Goal: Information Seeking & Learning: Learn about a topic

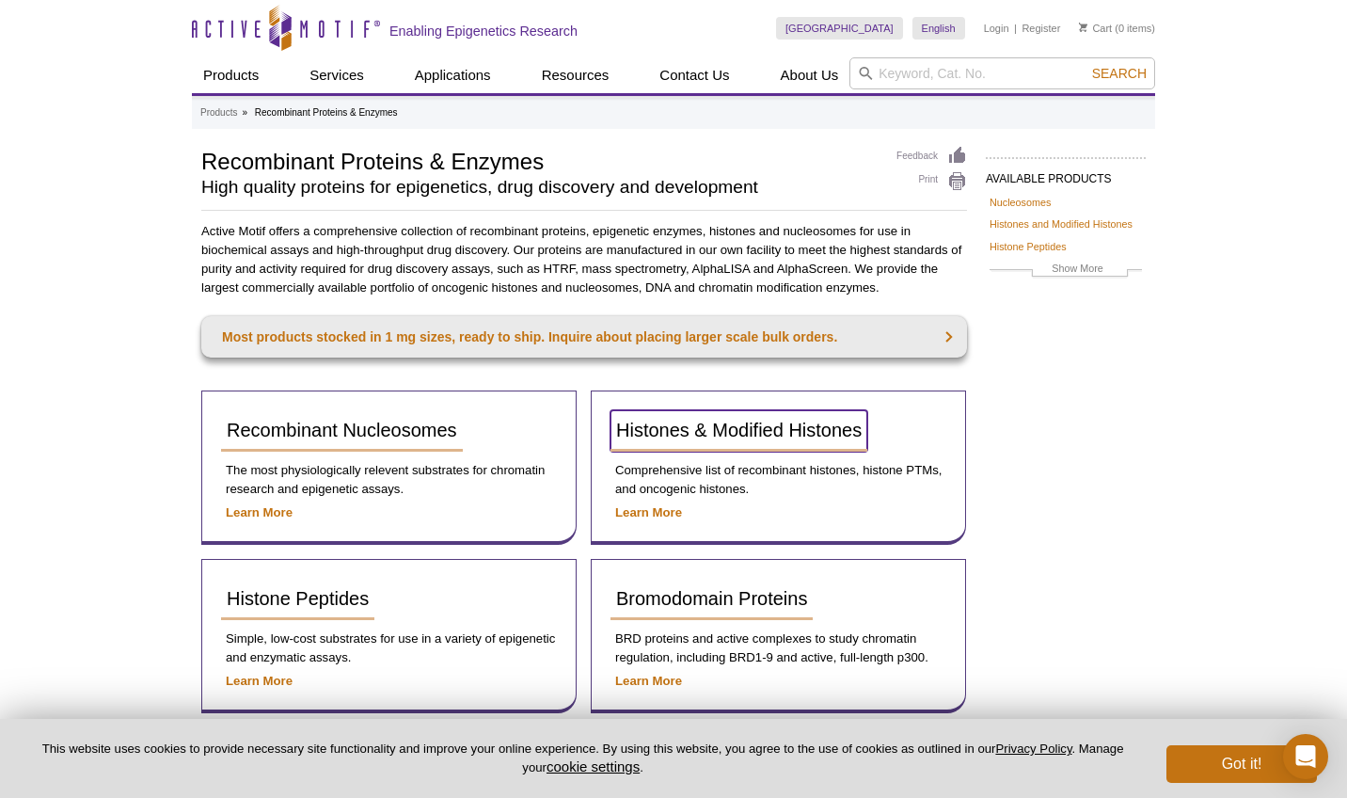
click at [772, 426] on span "Histones & Modified Histones" at bounding box center [738, 430] width 245 height 21
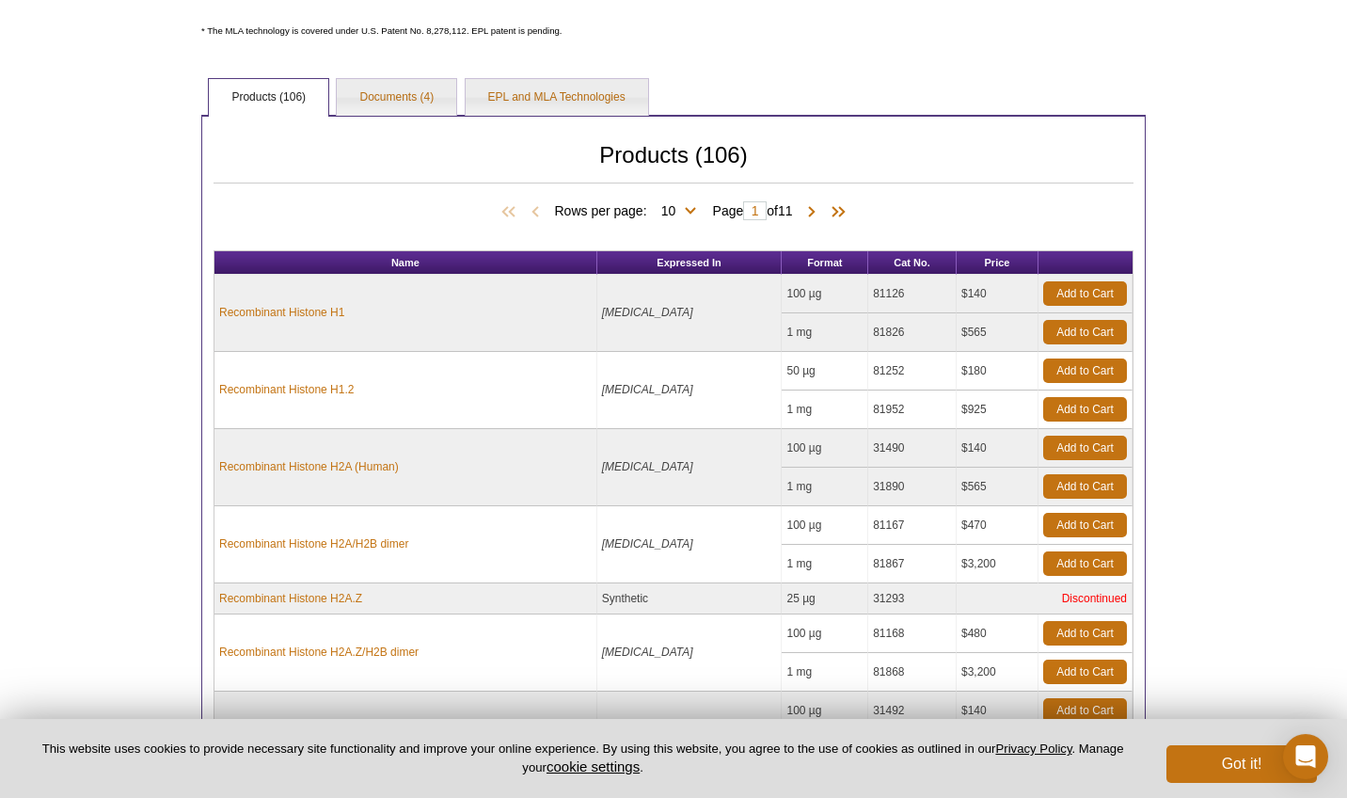
scroll to position [615, 0]
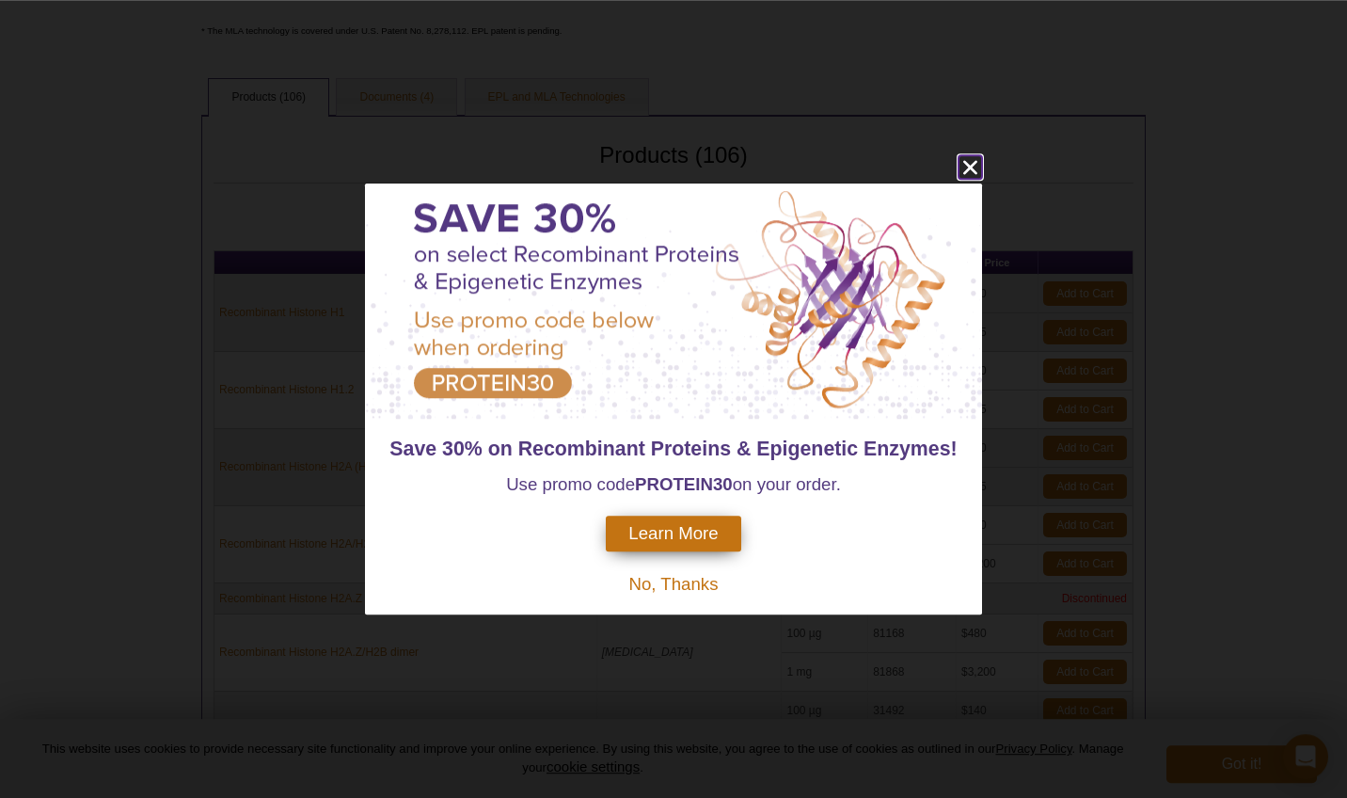
click at [966, 155] on icon "close" at bounding box center [970, 167] width 24 height 24
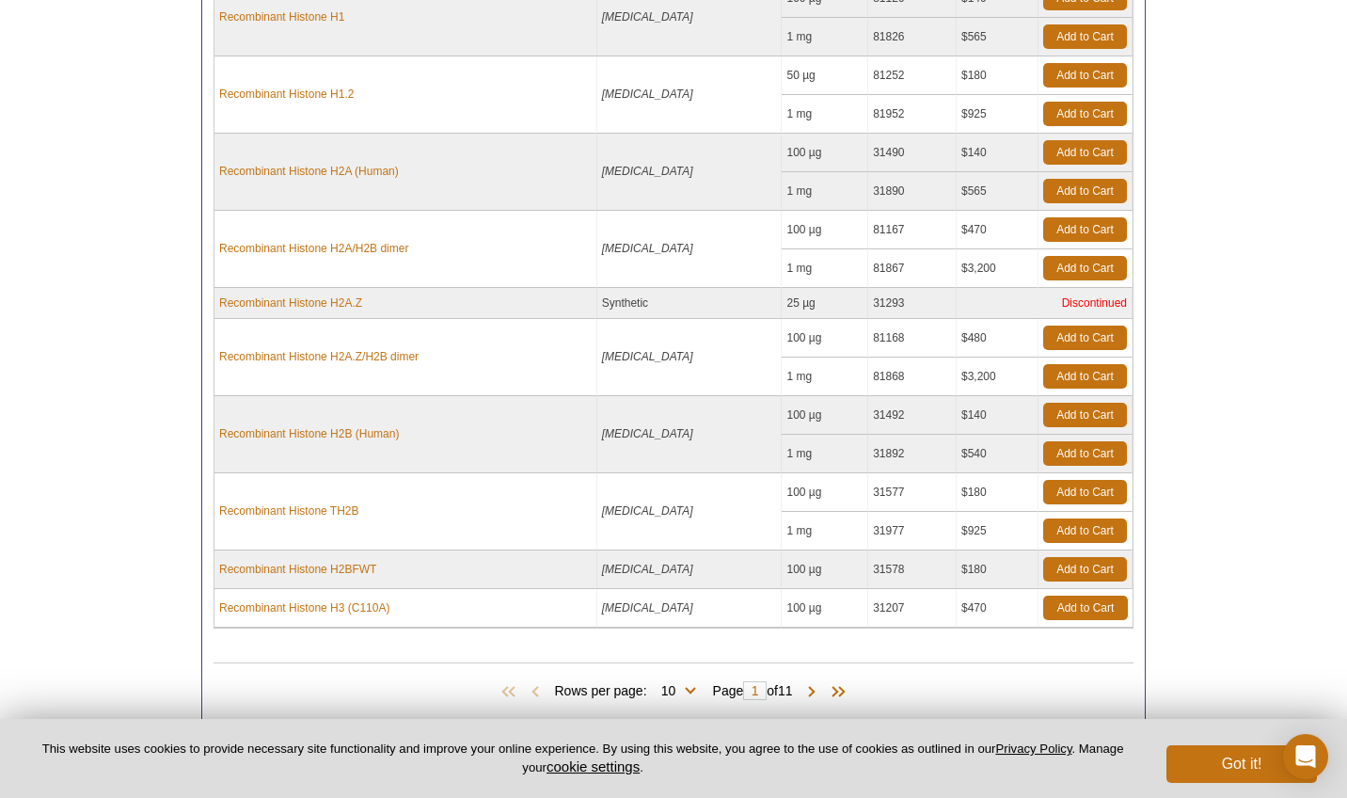
scroll to position [821, 0]
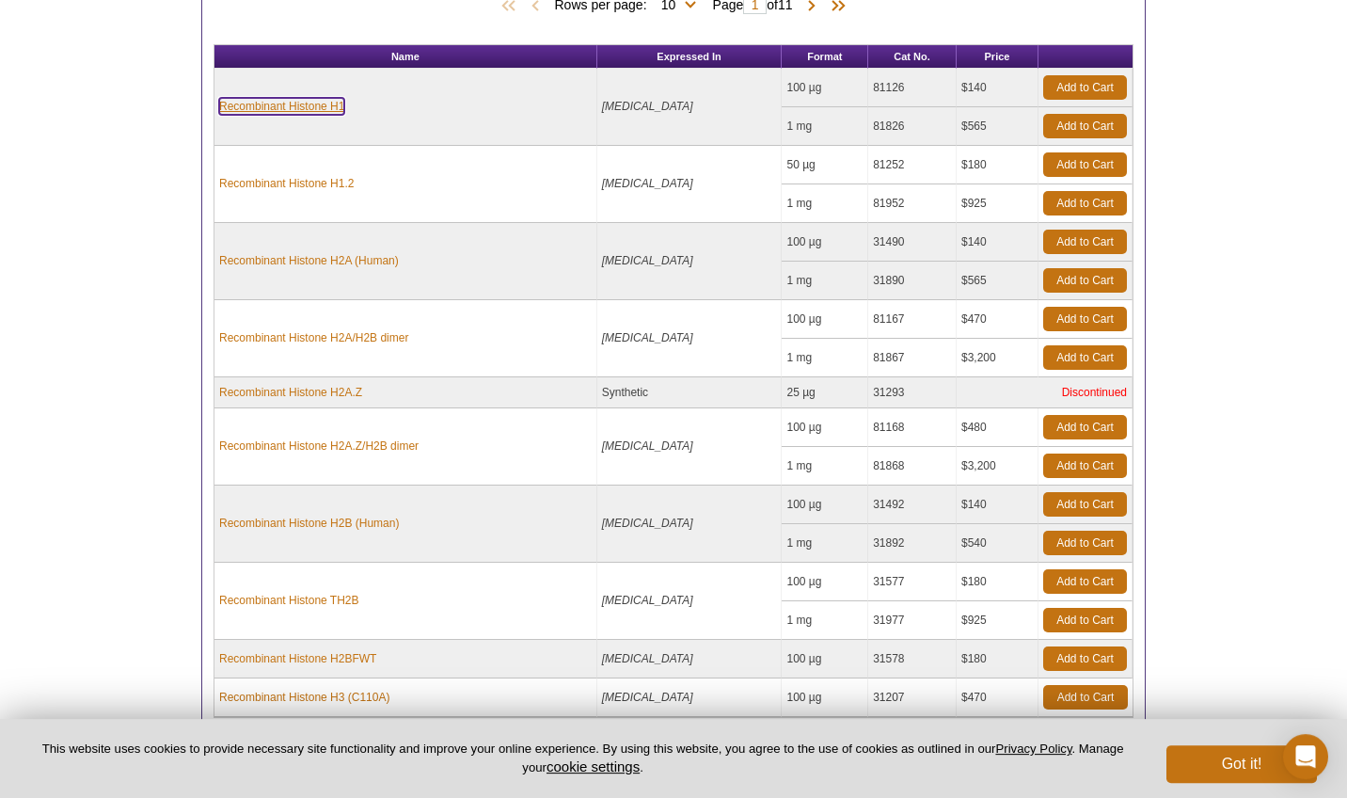
click at [294, 108] on link "Recombinant Histone H1" at bounding box center [281, 106] width 125 height 17
click at [321, 184] on link "Recombinant Histone H1.2" at bounding box center [286, 183] width 135 height 17
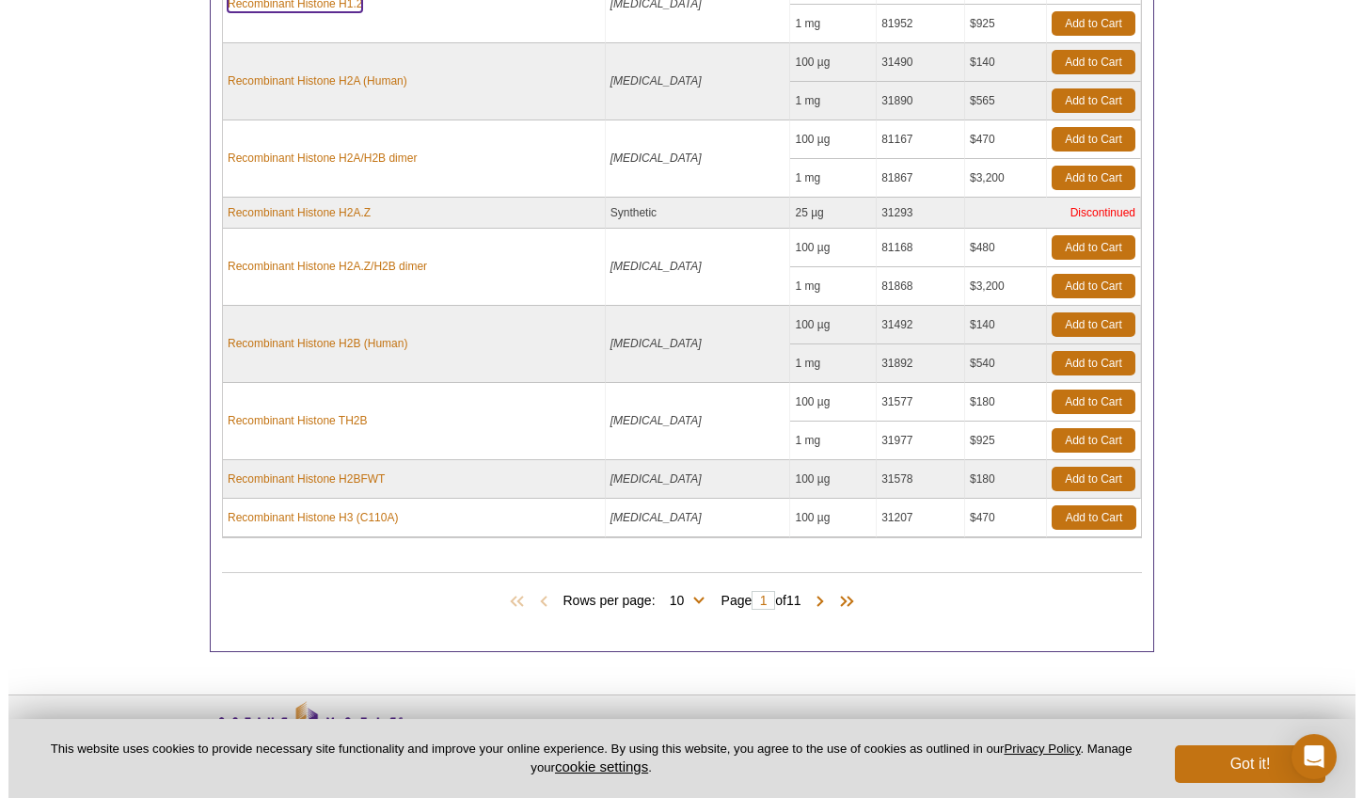
scroll to position [1001, 0]
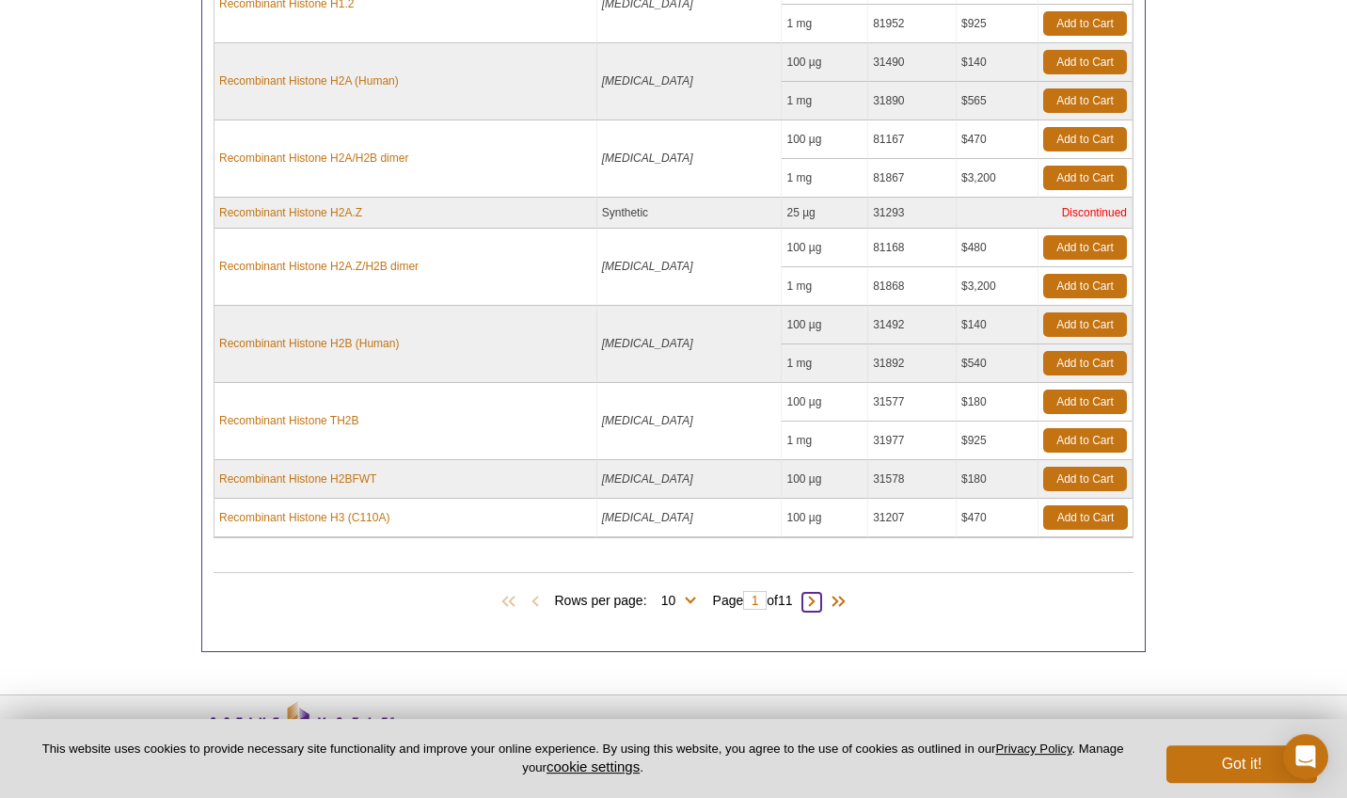
click at [815, 597] on span at bounding box center [811, 602] width 19 height 19
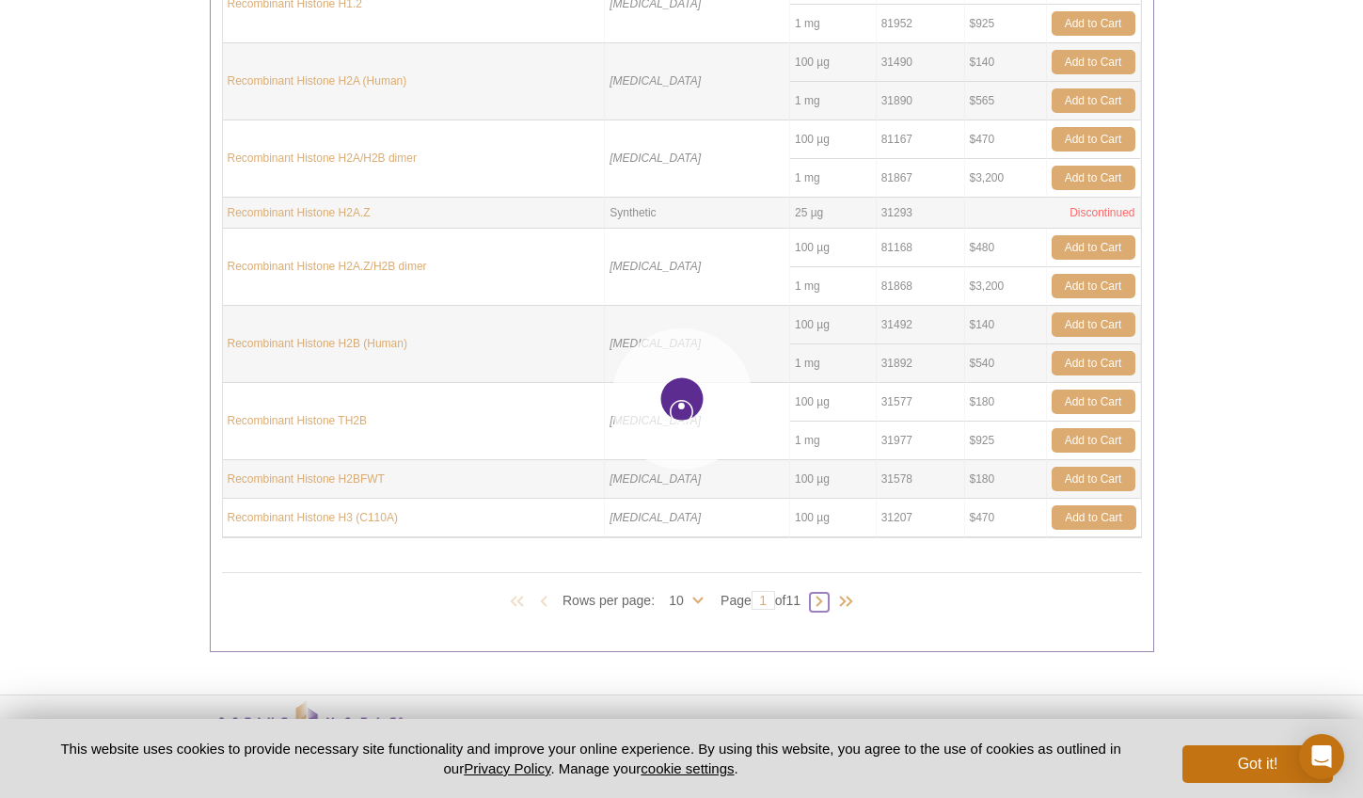
type input "2"
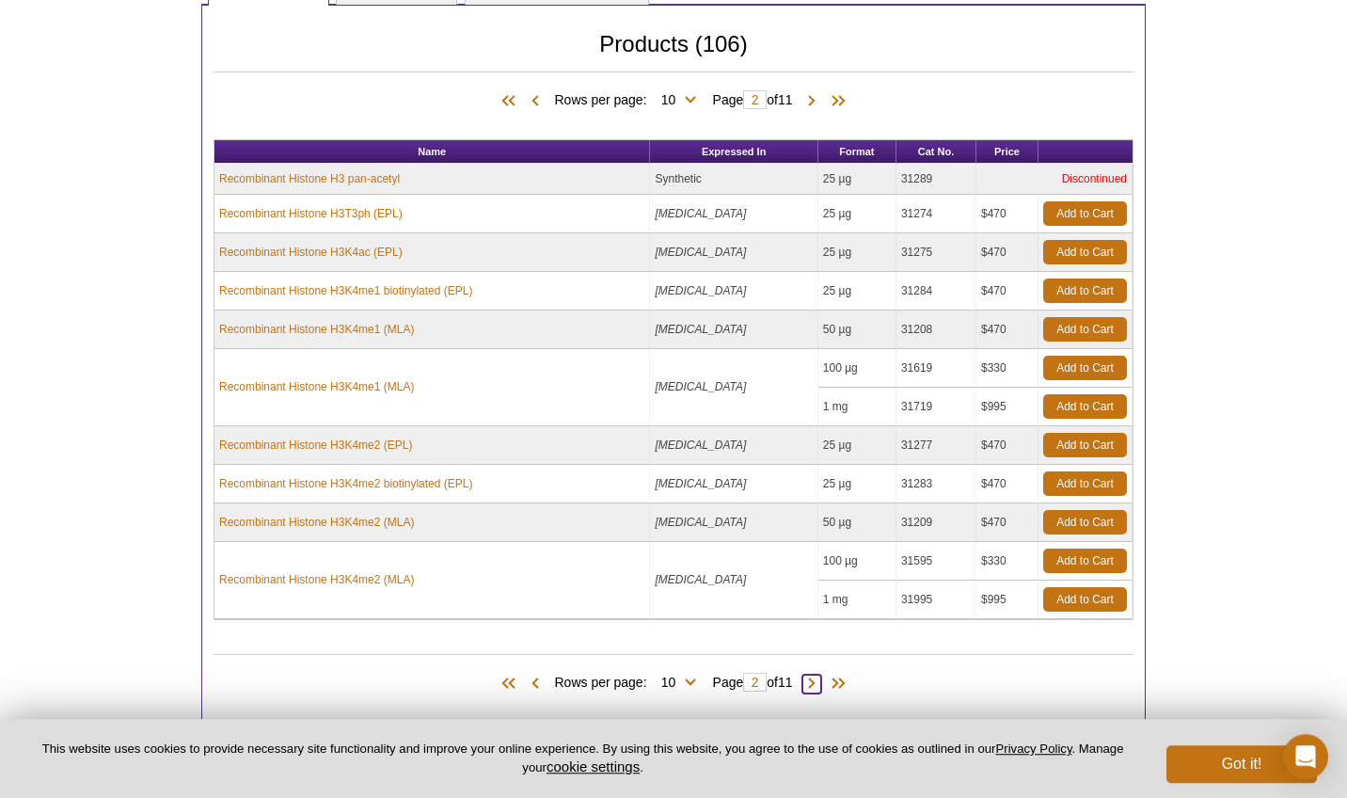
scroll to position [723, 0]
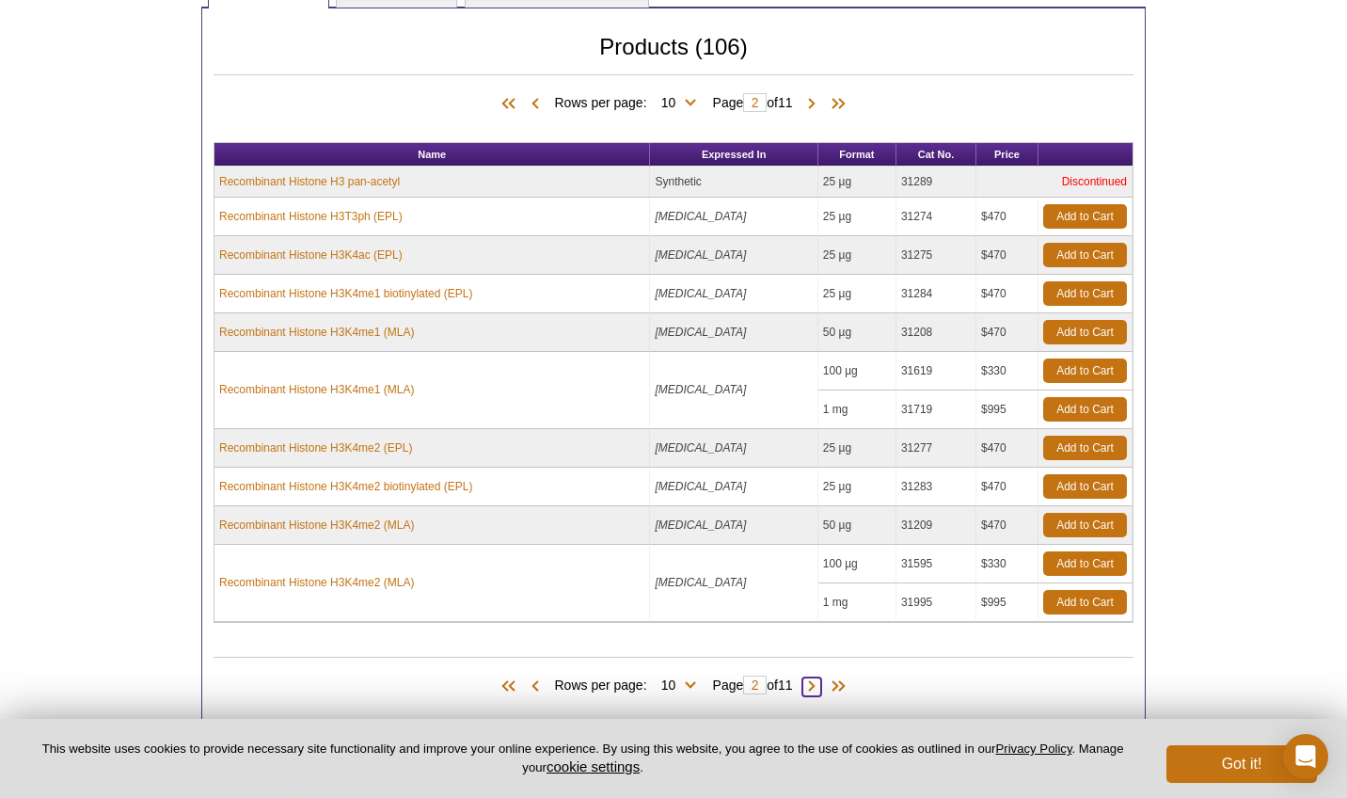
click at [819, 687] on span at bounding box center [811, 686] width 19 height 19
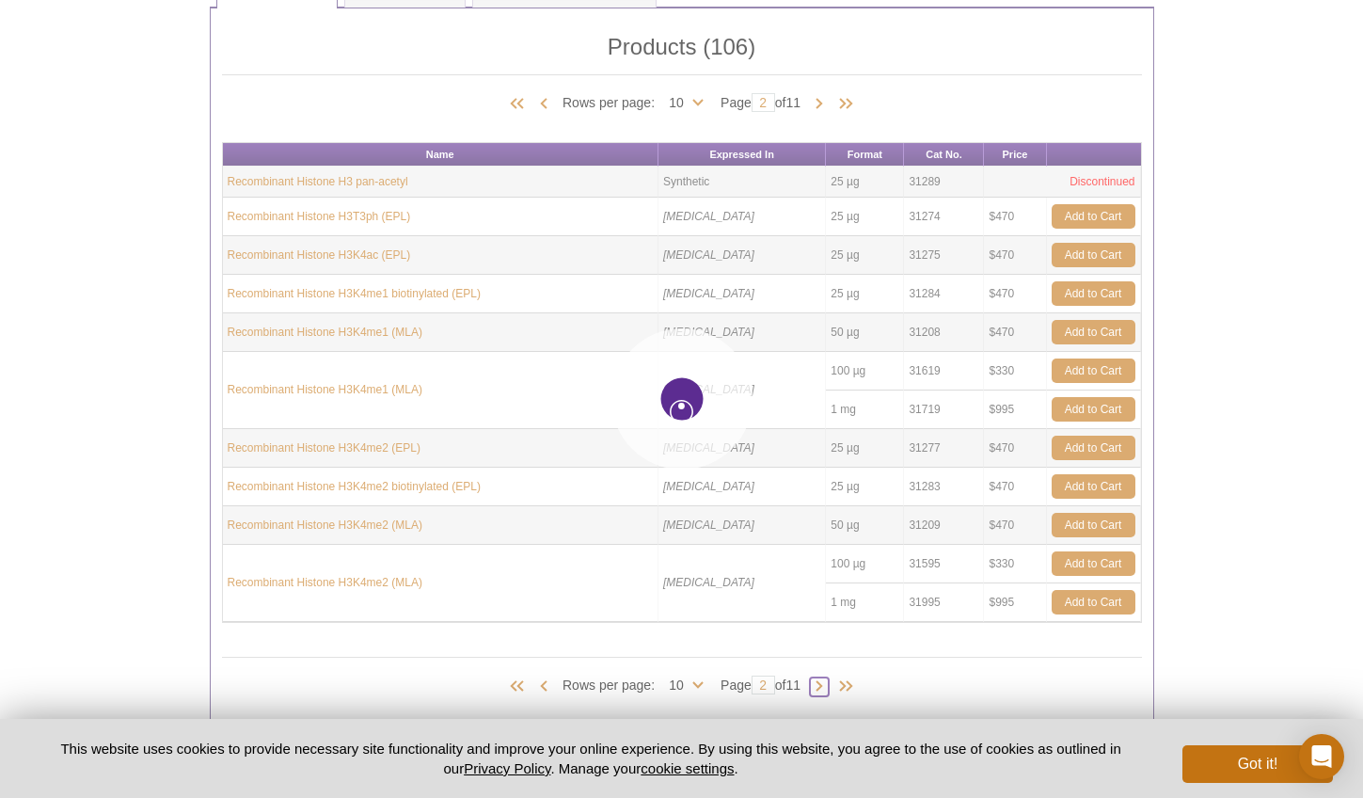
type input "3"
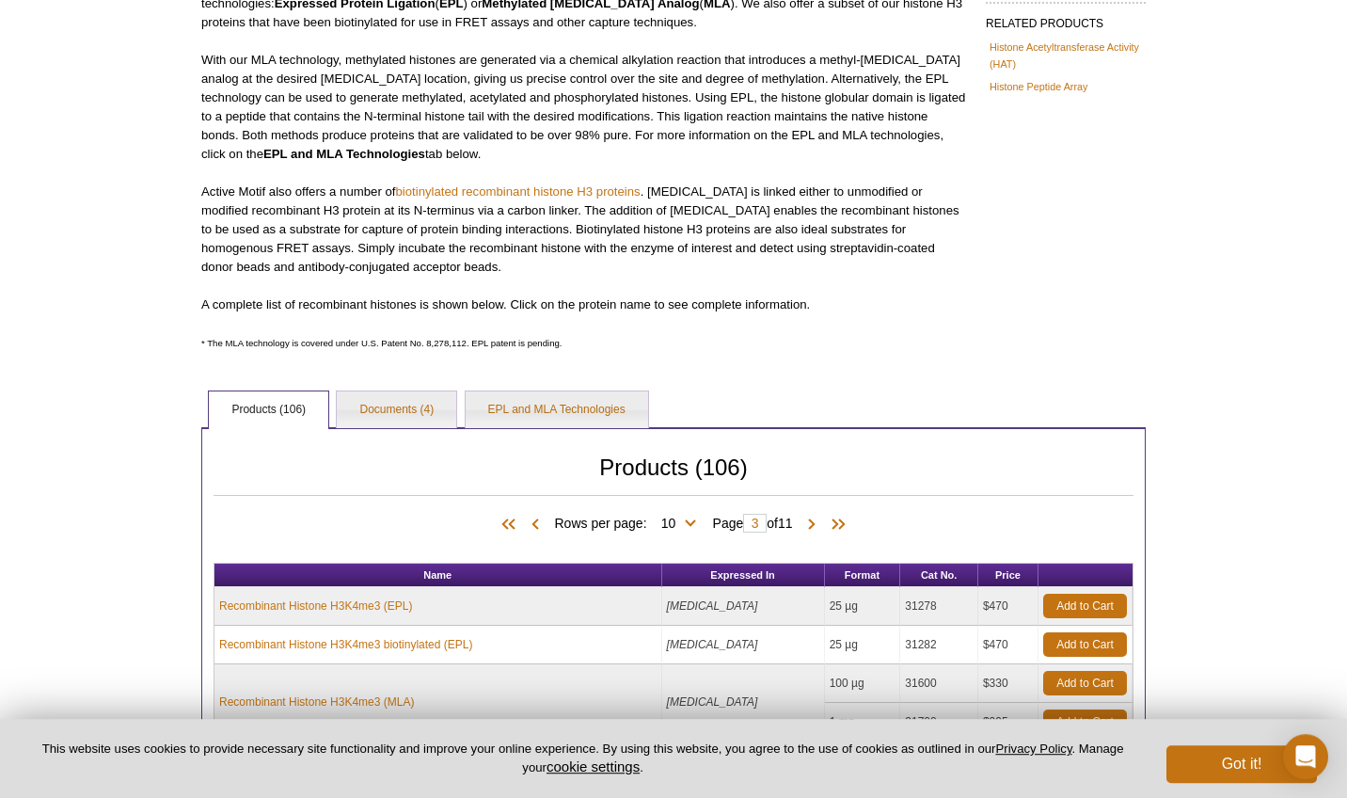
scroll to position [0, 0]
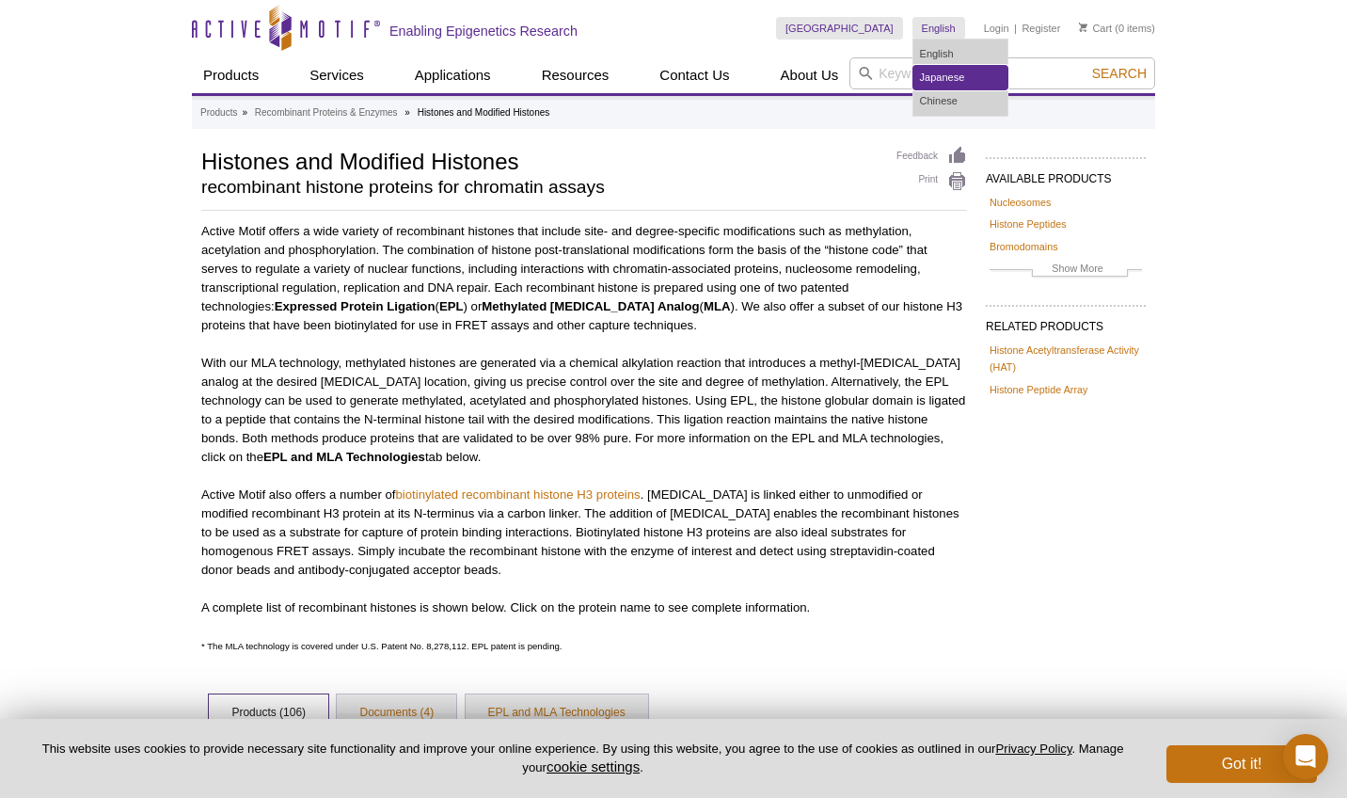
click at [946, 71] on link "Japanese" at bounding box center [960, 78] width 94 height 24
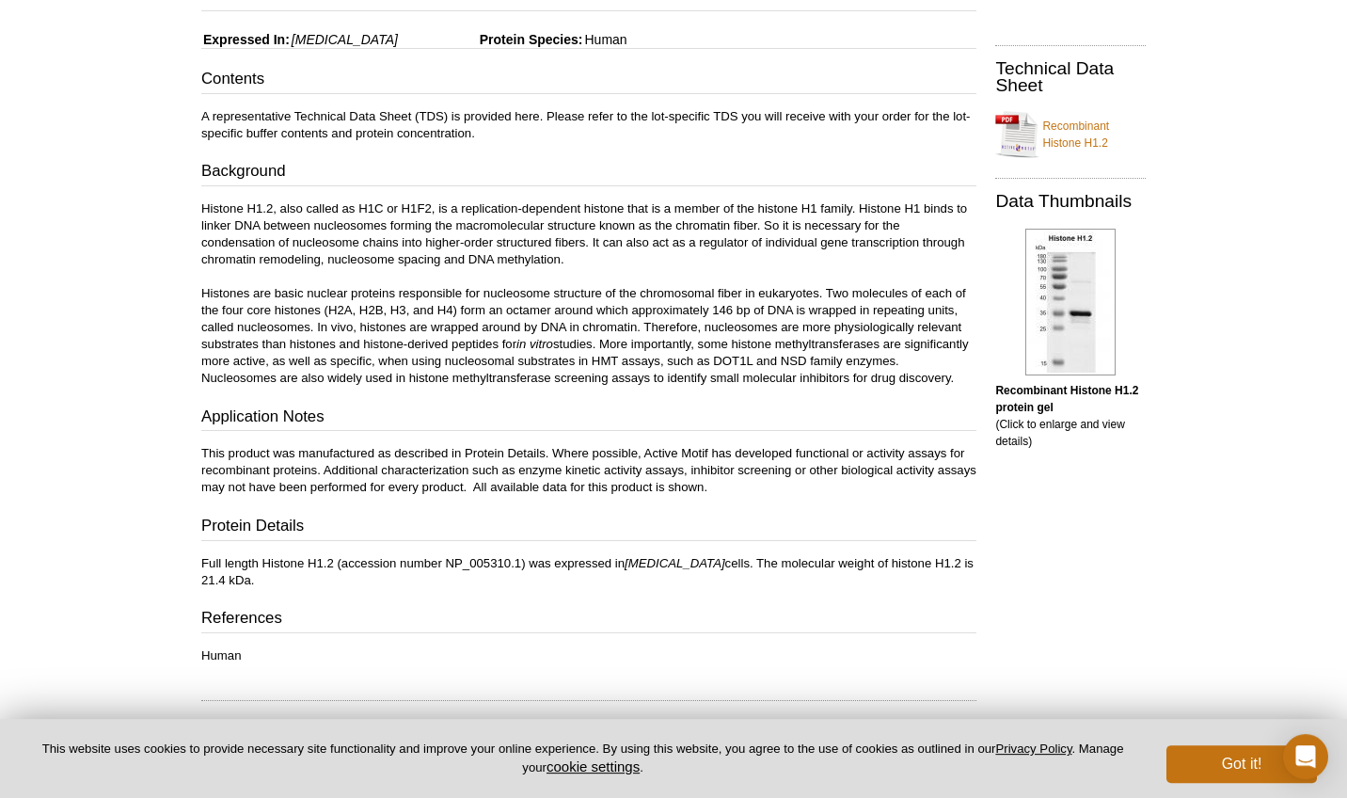
scroll to position [320, 0]
drag, startPoint x: 447, startPoint y: 564, endPoint x: 520, endPoint y: 562, distance: 73.4
click at [520, 562] on p "Full length Histone H1.2 (accession number NP_005310.1) was expressed in E. col…" at bounding box center [588, 573] width 775 height 34
copy p "NP_005310.1"
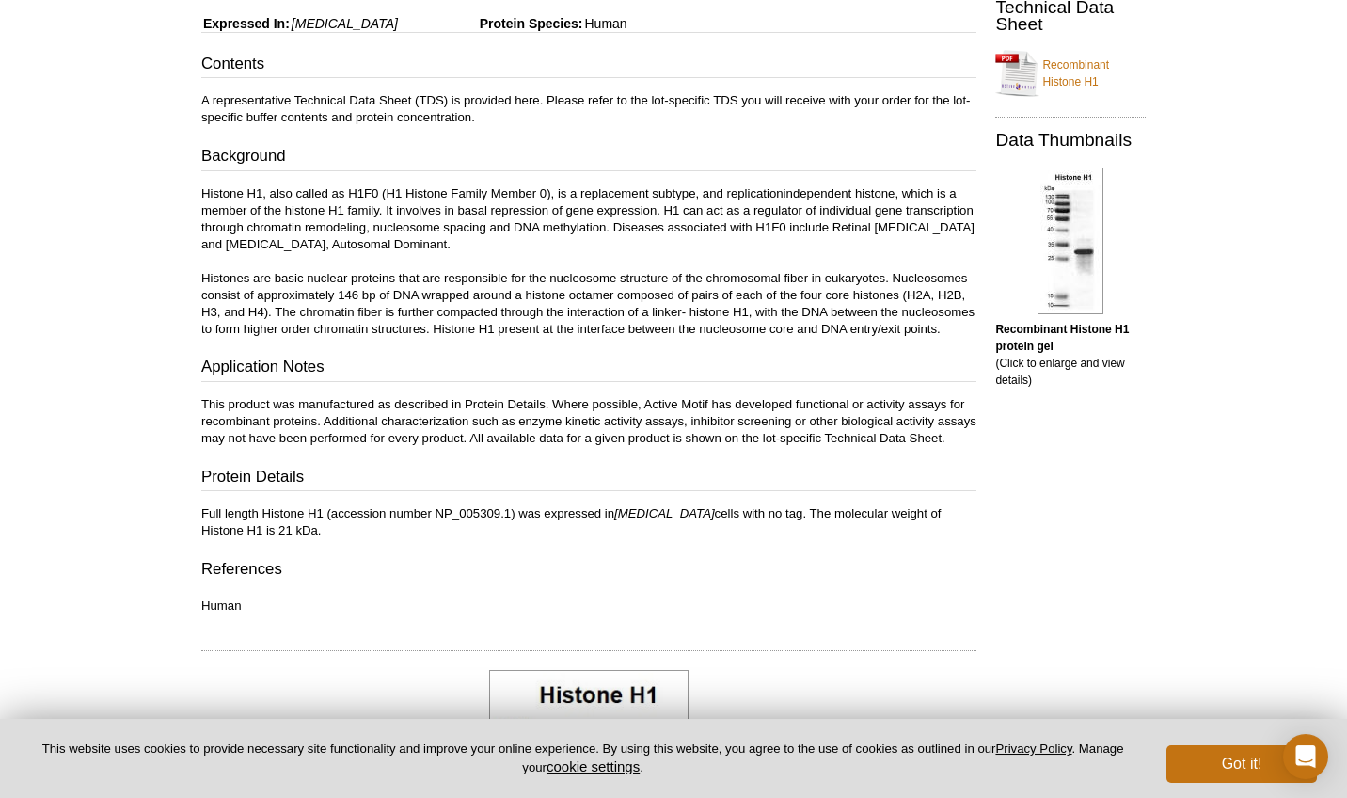
scroll to position [773, 0]
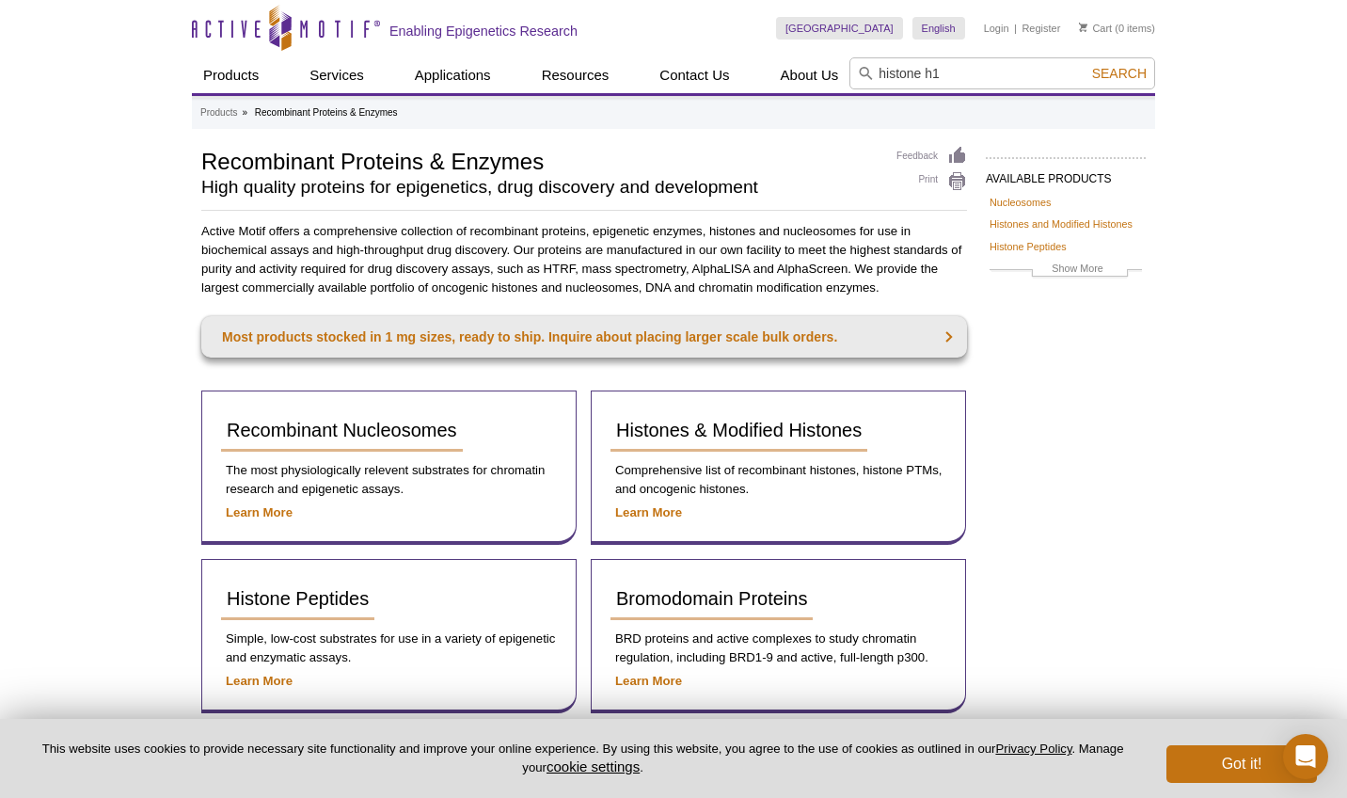
type input "histone h1"
click at [1086, 65] on button "Search" at bounding box center [1119, 73] width 66 height 17
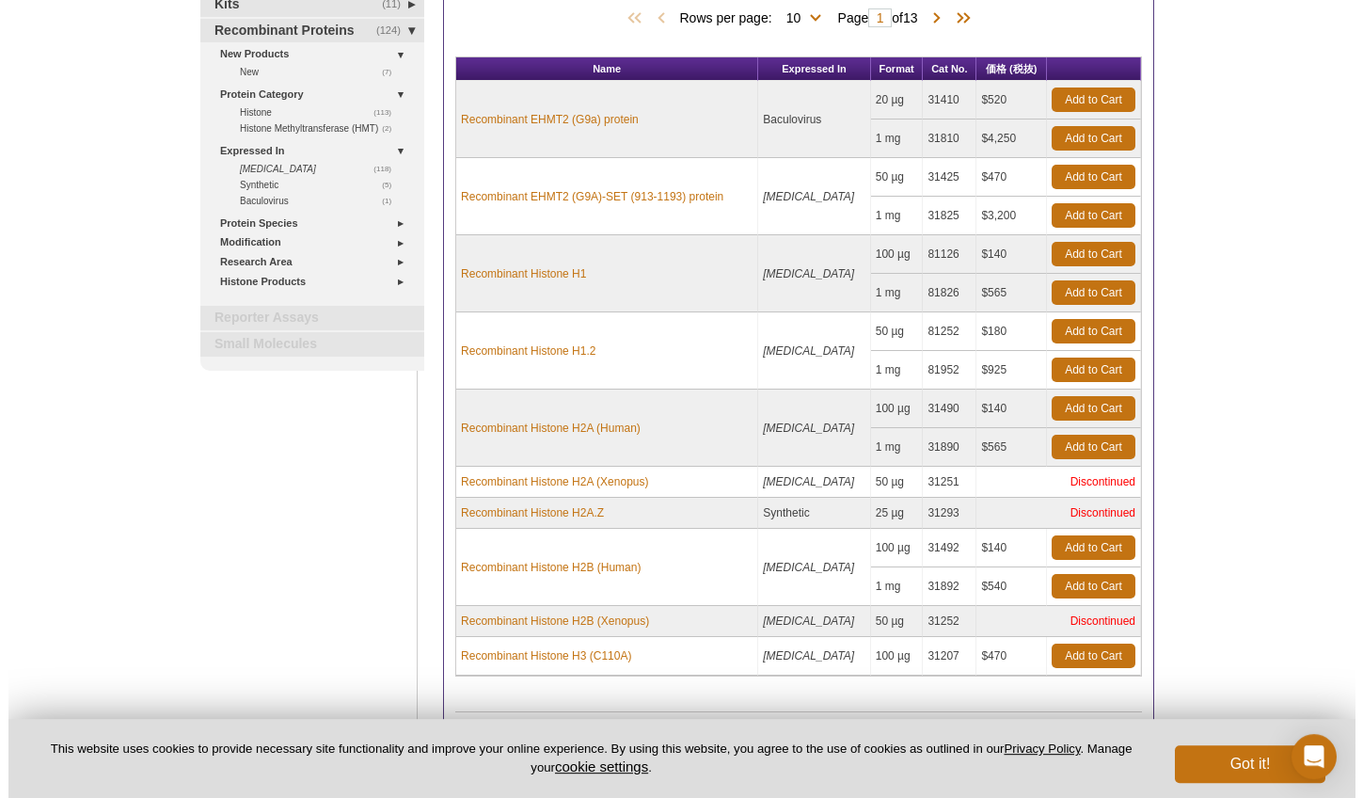
scroll to position [277, 0]
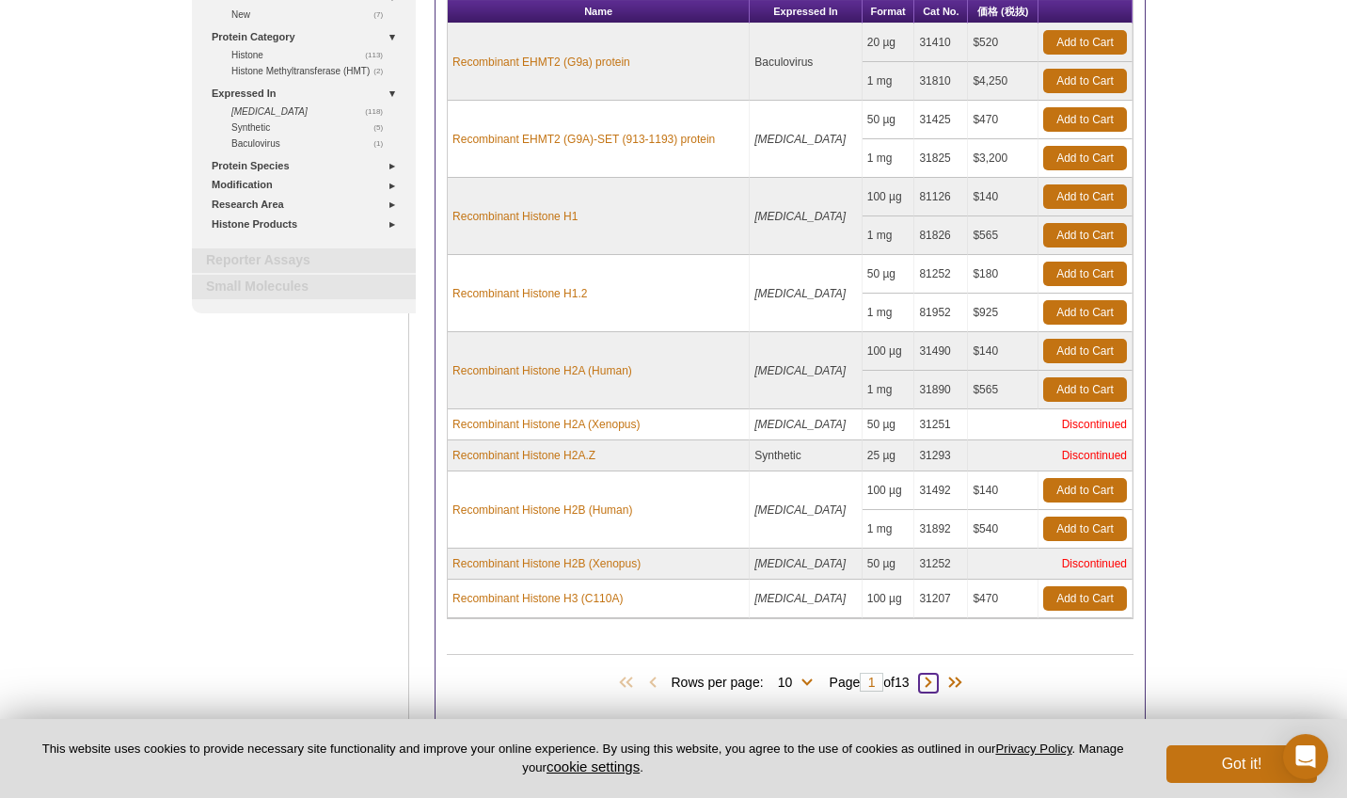
click at [933, 679] on span at bounding box center [928, 682] width 19 height 19
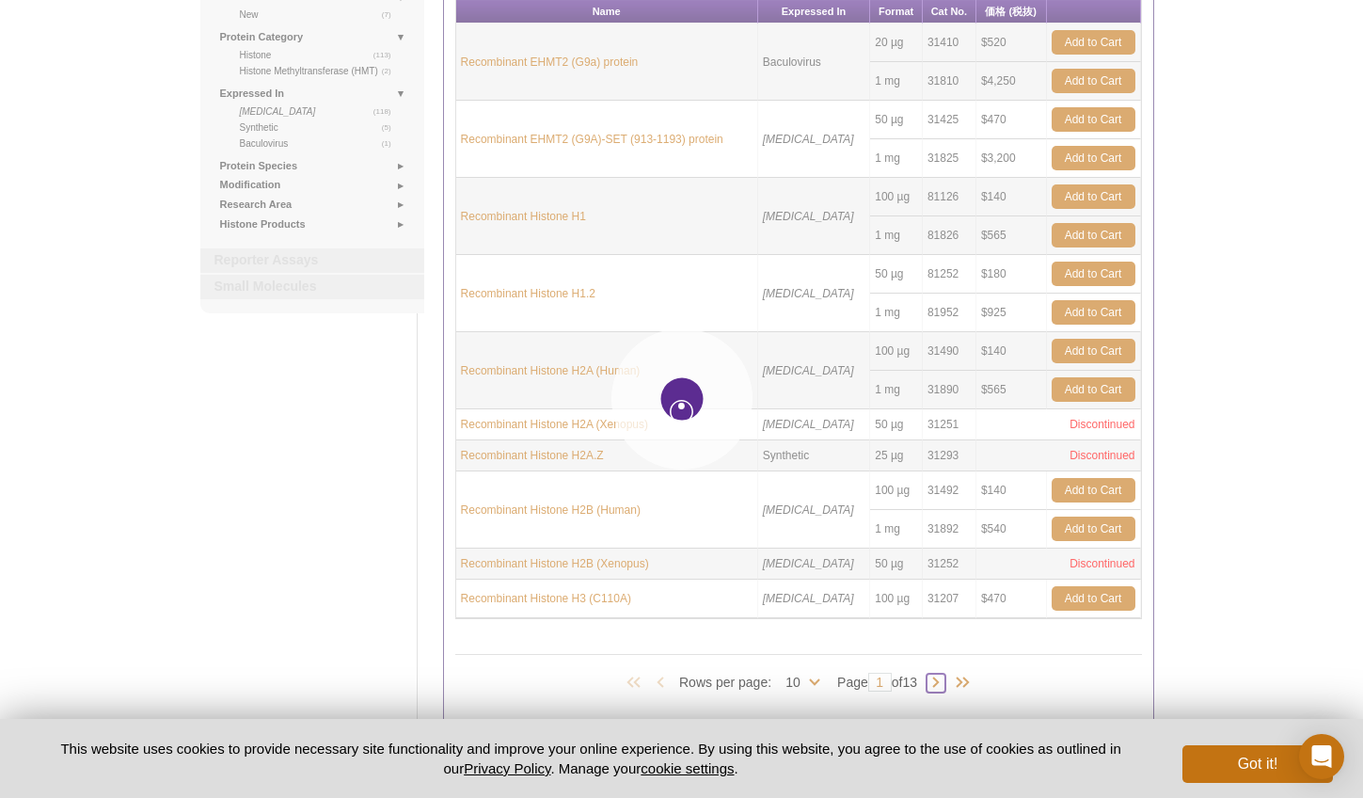
type input "2"
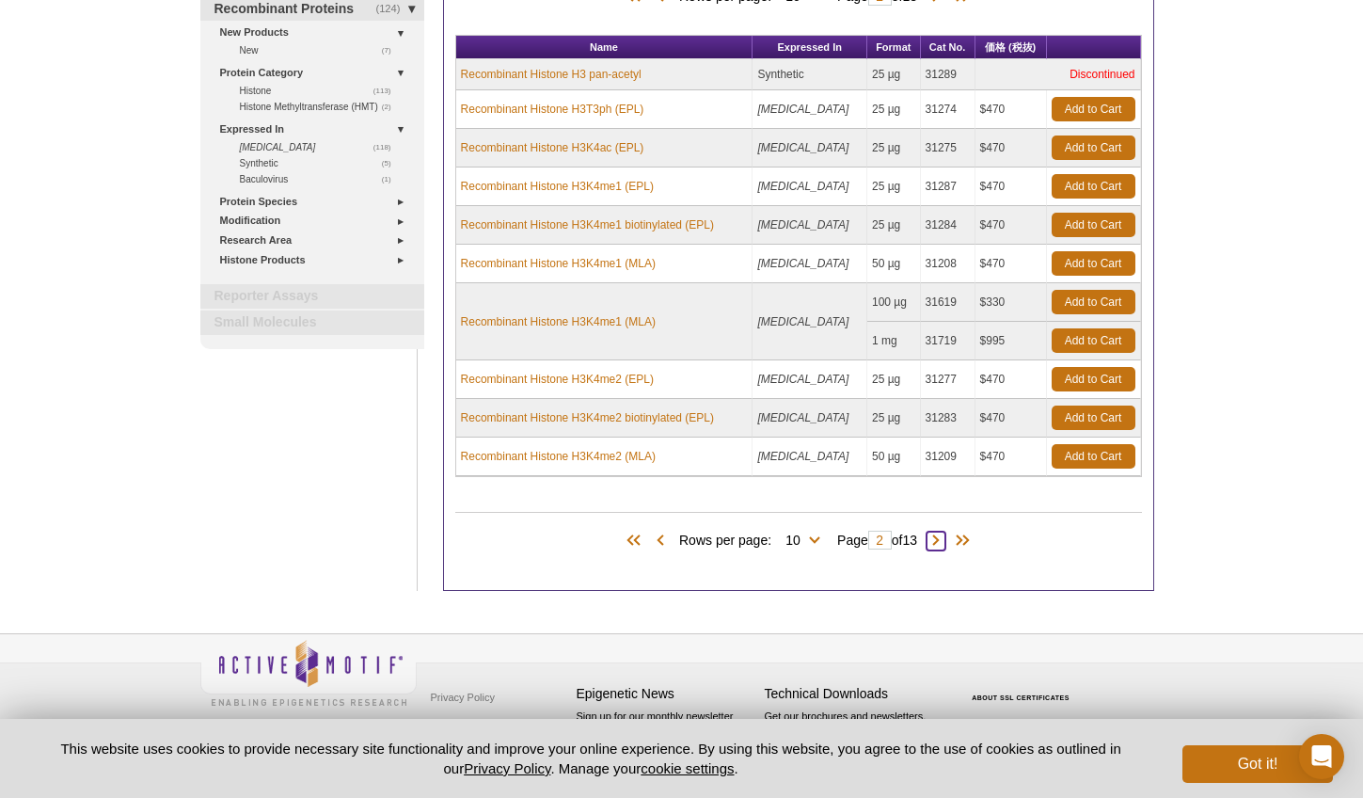
scroll to position [243, 0]
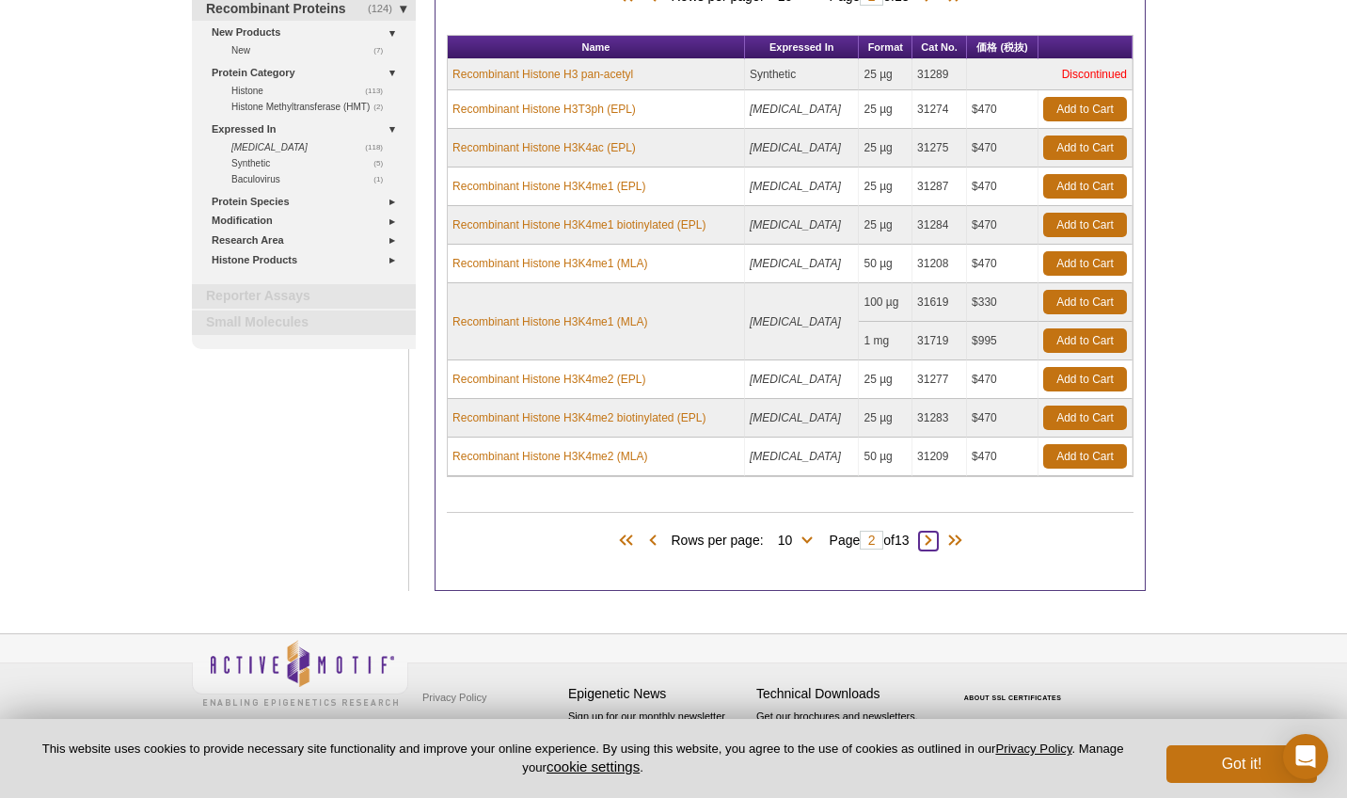
click at [936, 543] on span at bounding box center [928, 540] width 19 height 19
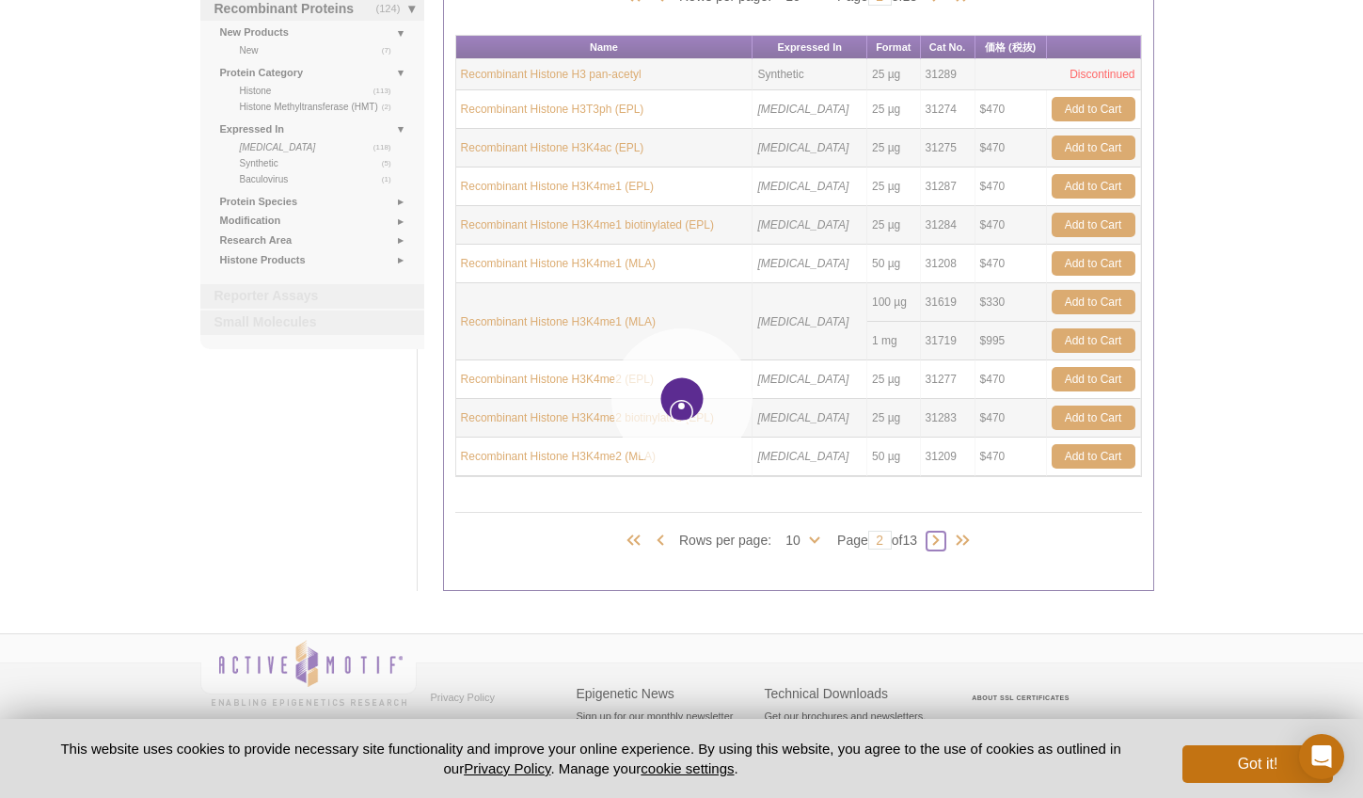
type input "3"
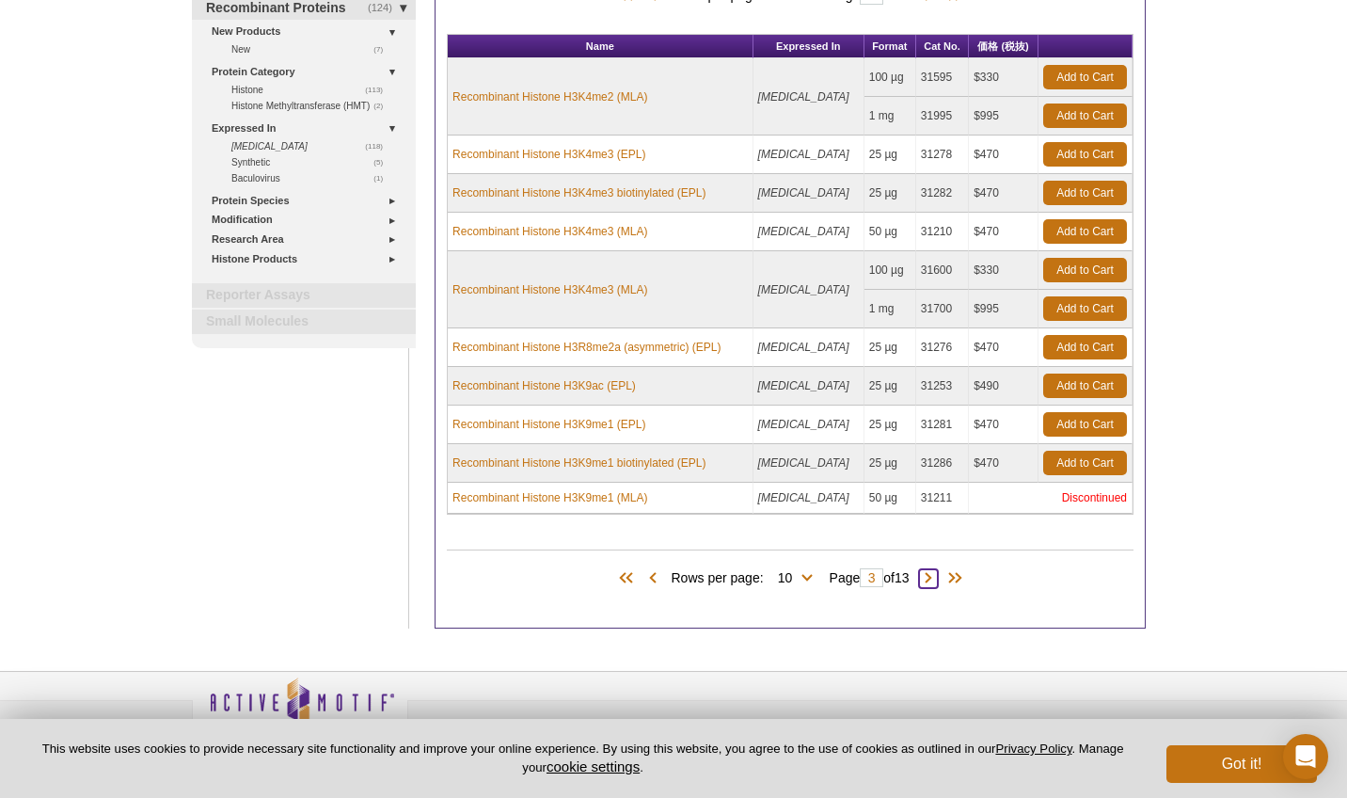
click at [938, 581] on span at bounding box center [928, 578] width 19 height 19
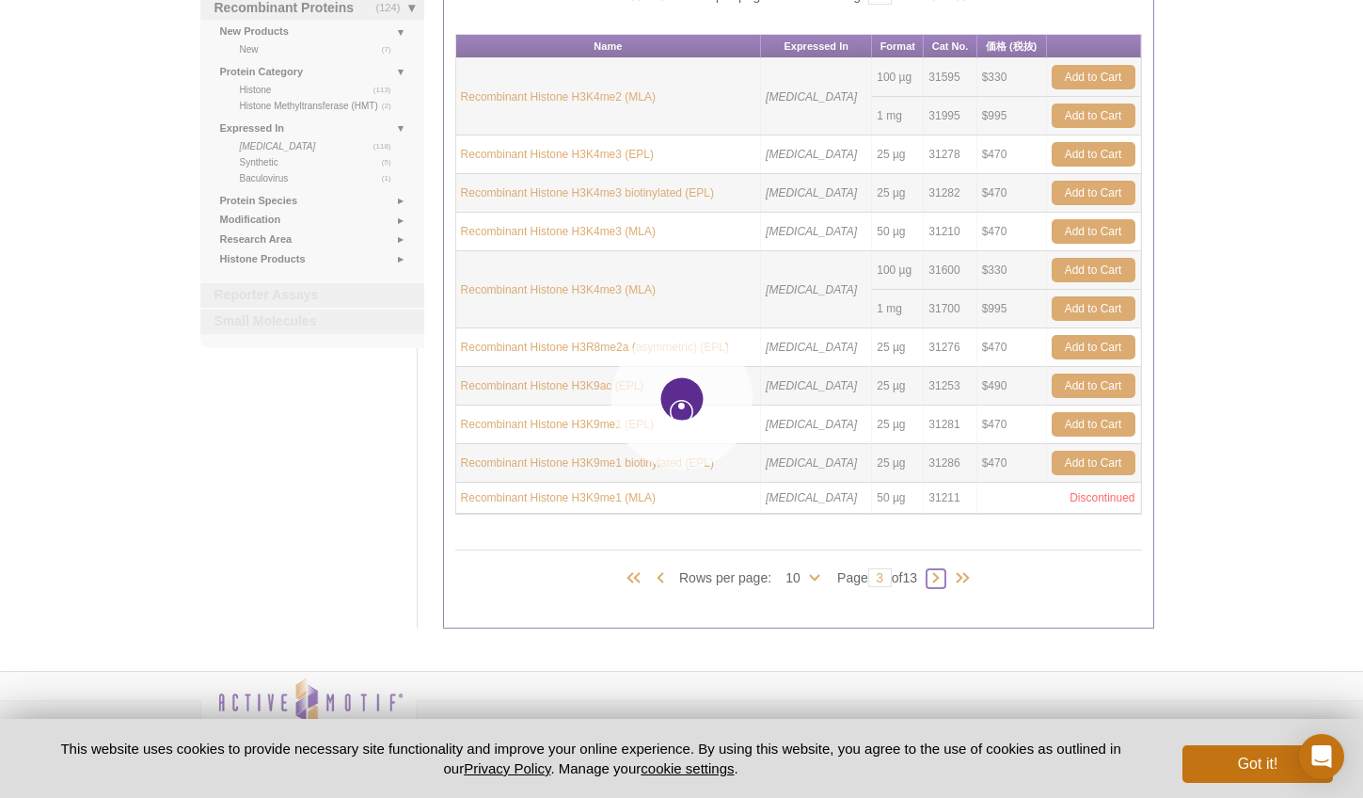
type input "4"
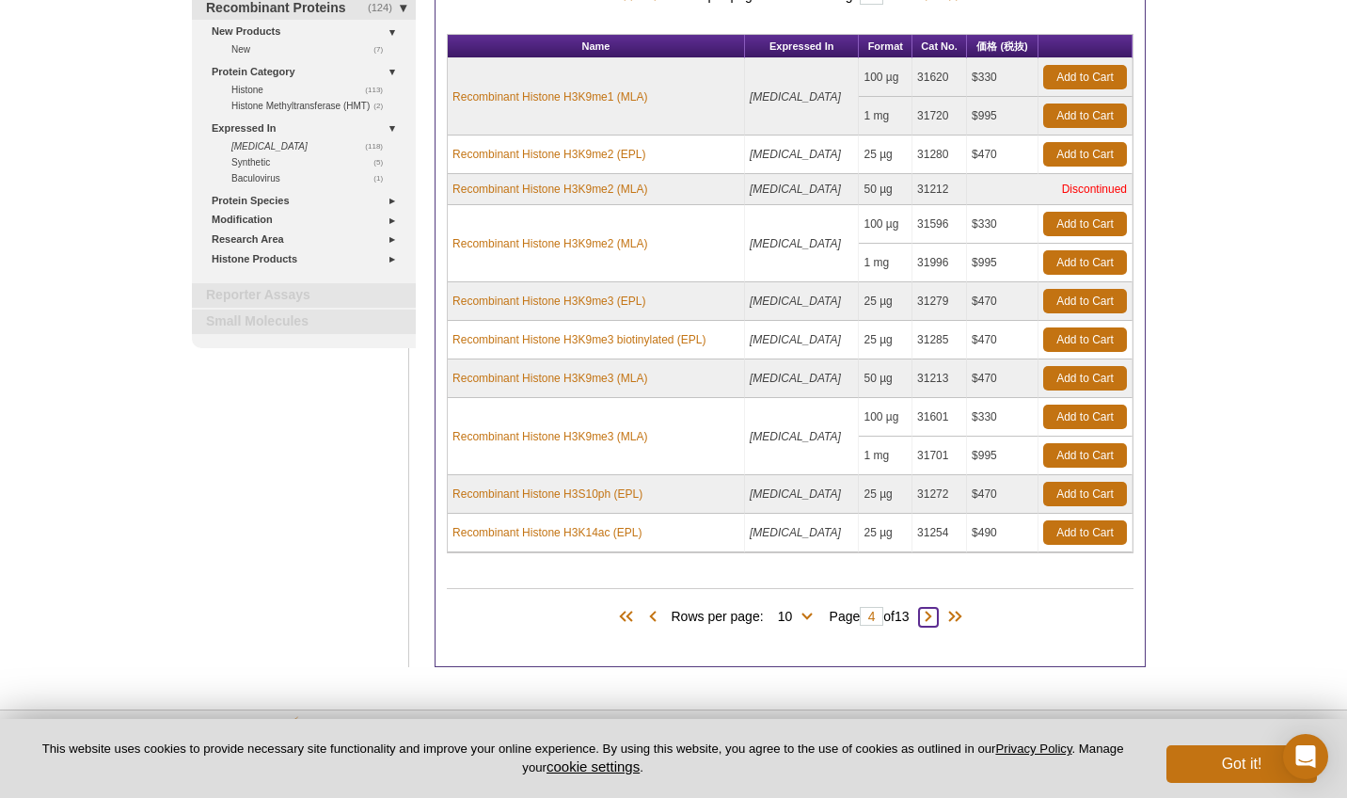
click at [936, 619] on span at bounding box center [928, 617] width 19 height 19
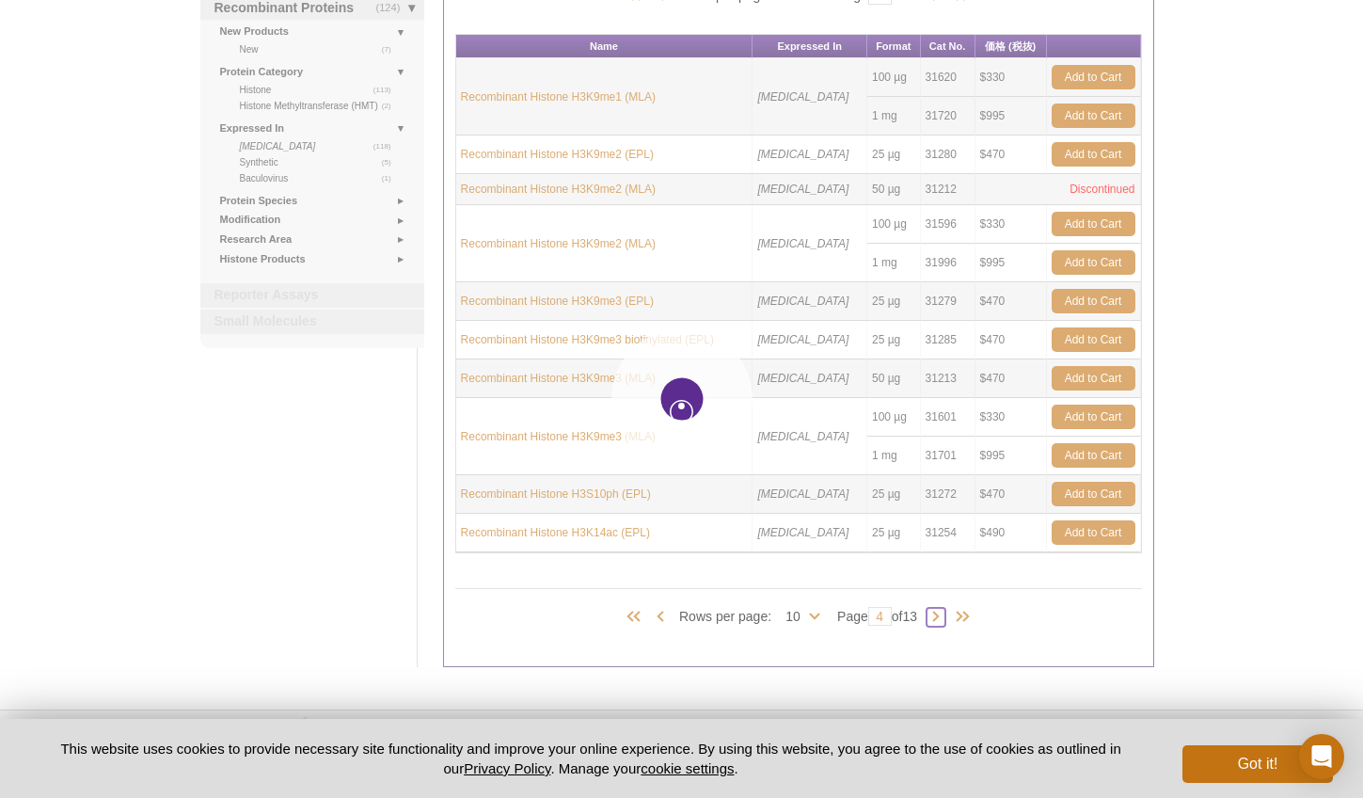
type input "5"
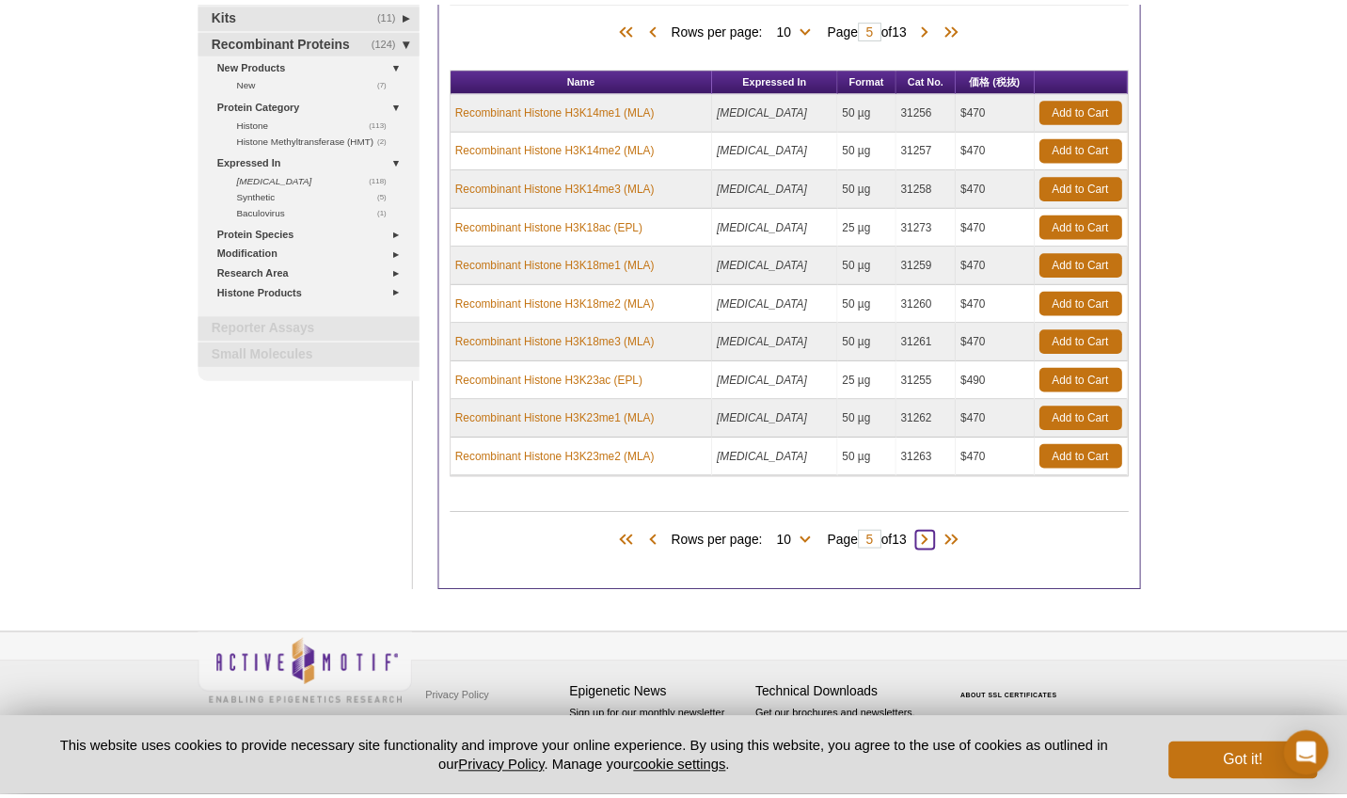
scroll to position [212, 0]
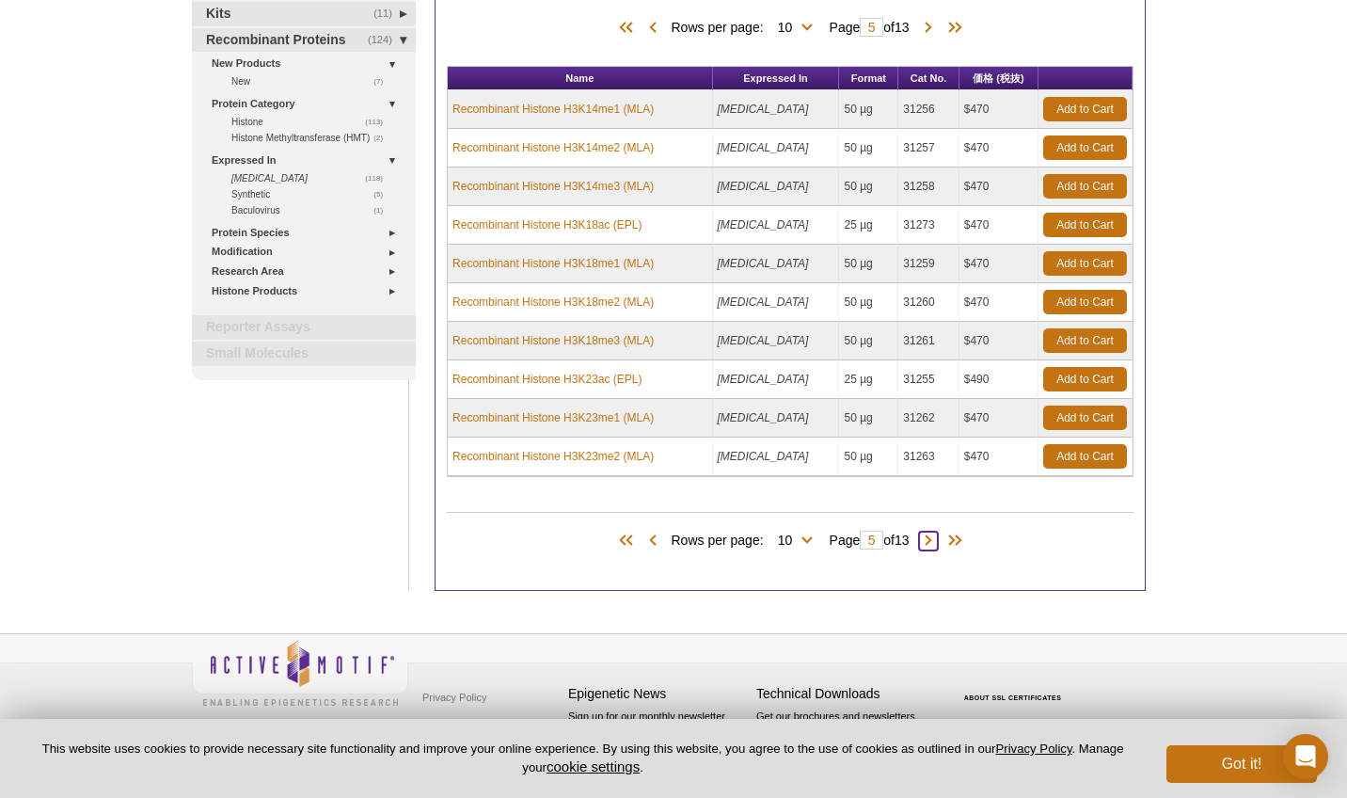
click at [936, 543] on span at bounding box center [928, 540] width 19 height 19
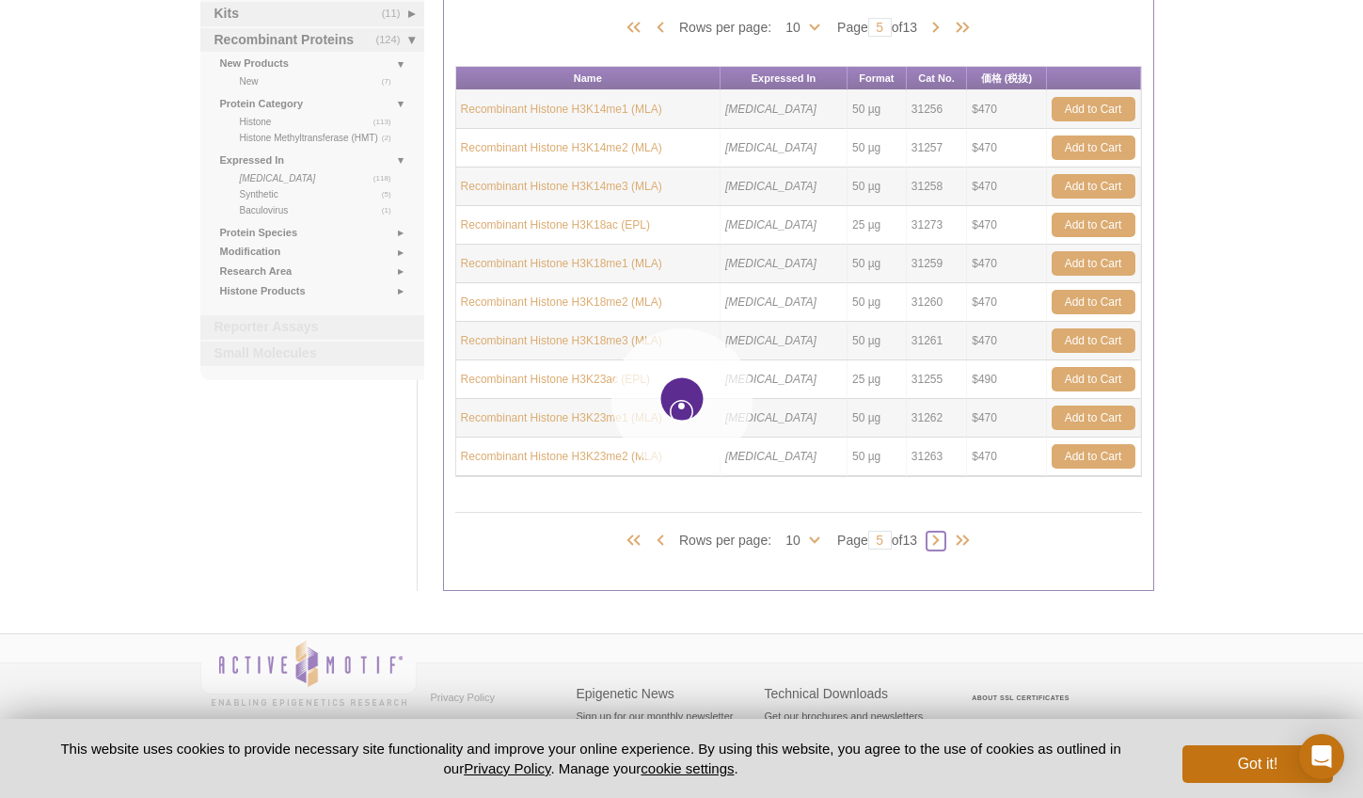
type input "6"
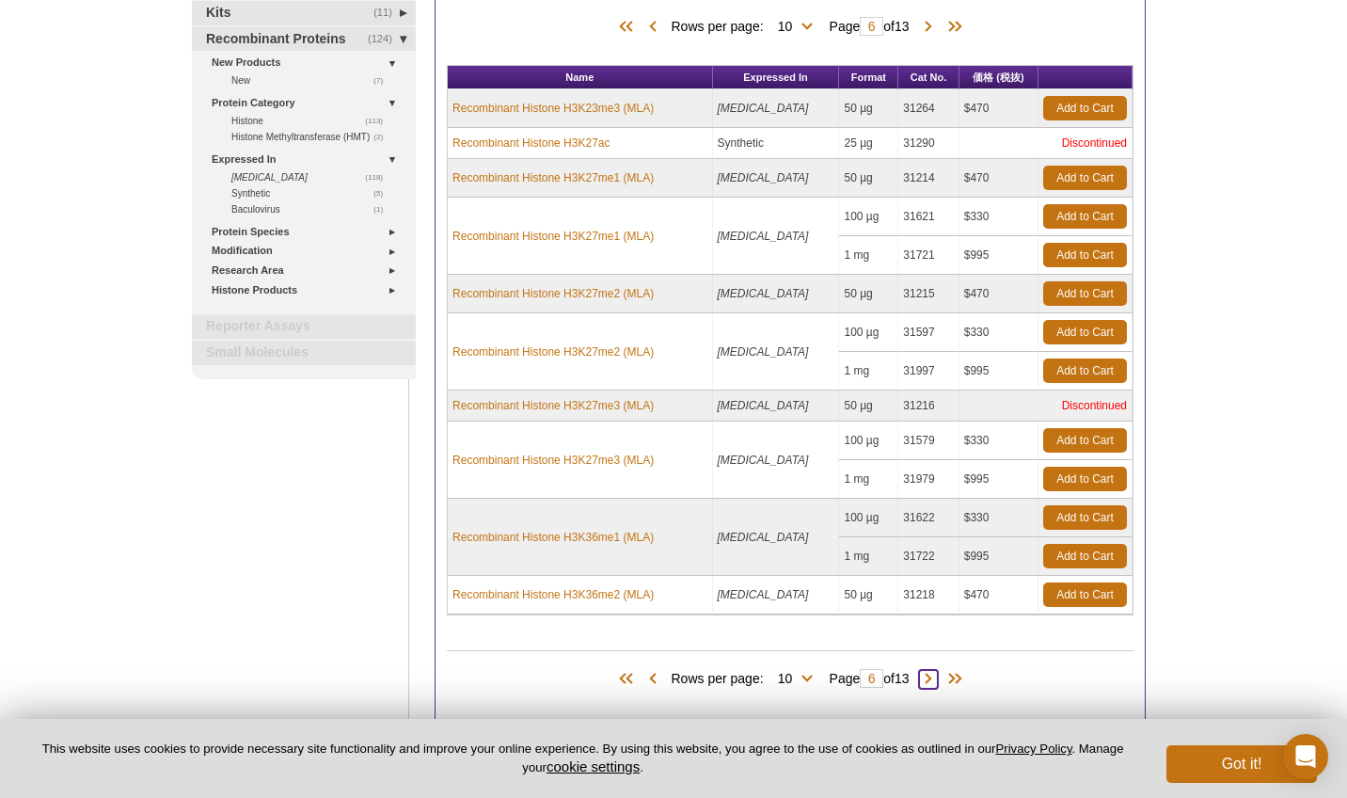
scroll to position [289, 0]
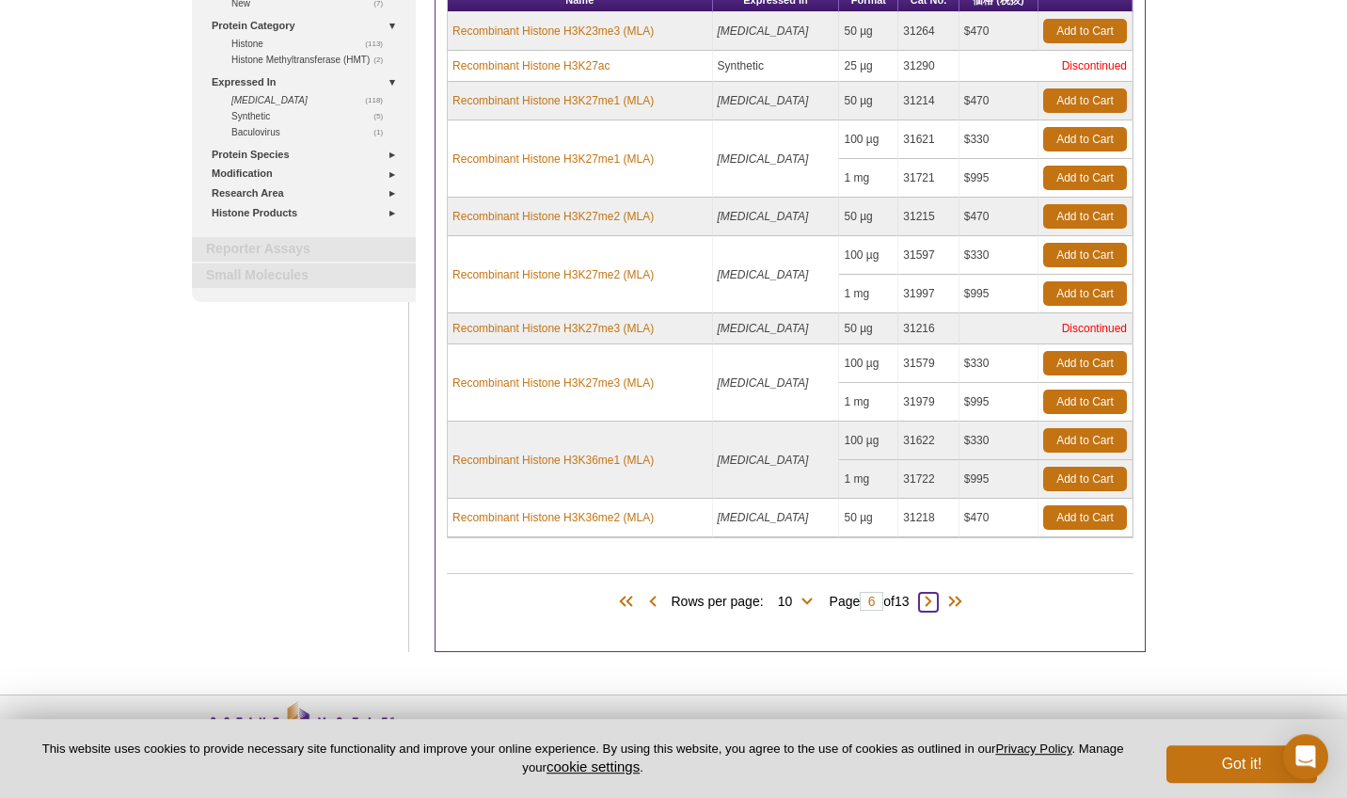
click at [936, 602] on span at bounding box center [928, 602] width 19 height 19
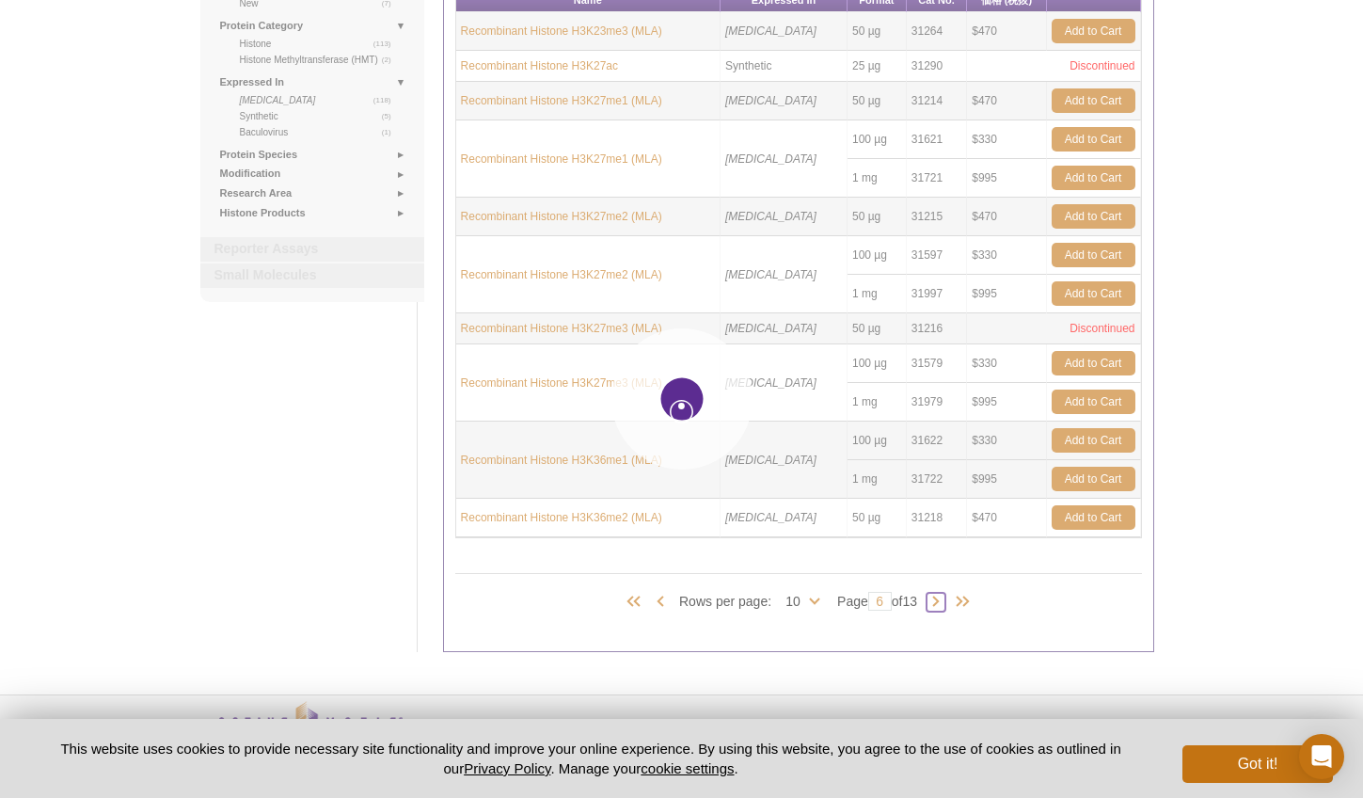
type input "7"
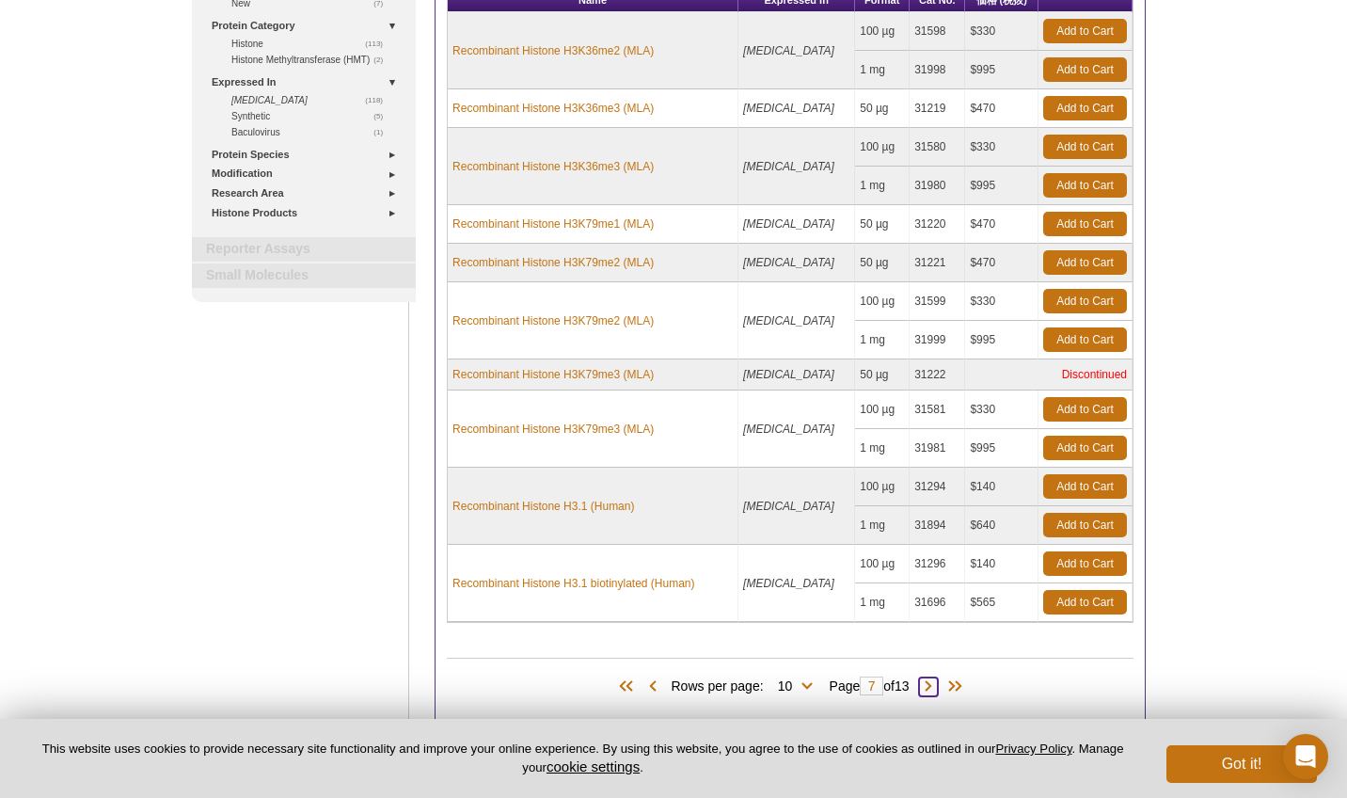
click at [938, 684] on span at bounding box center [928, 686] width 19 height 19
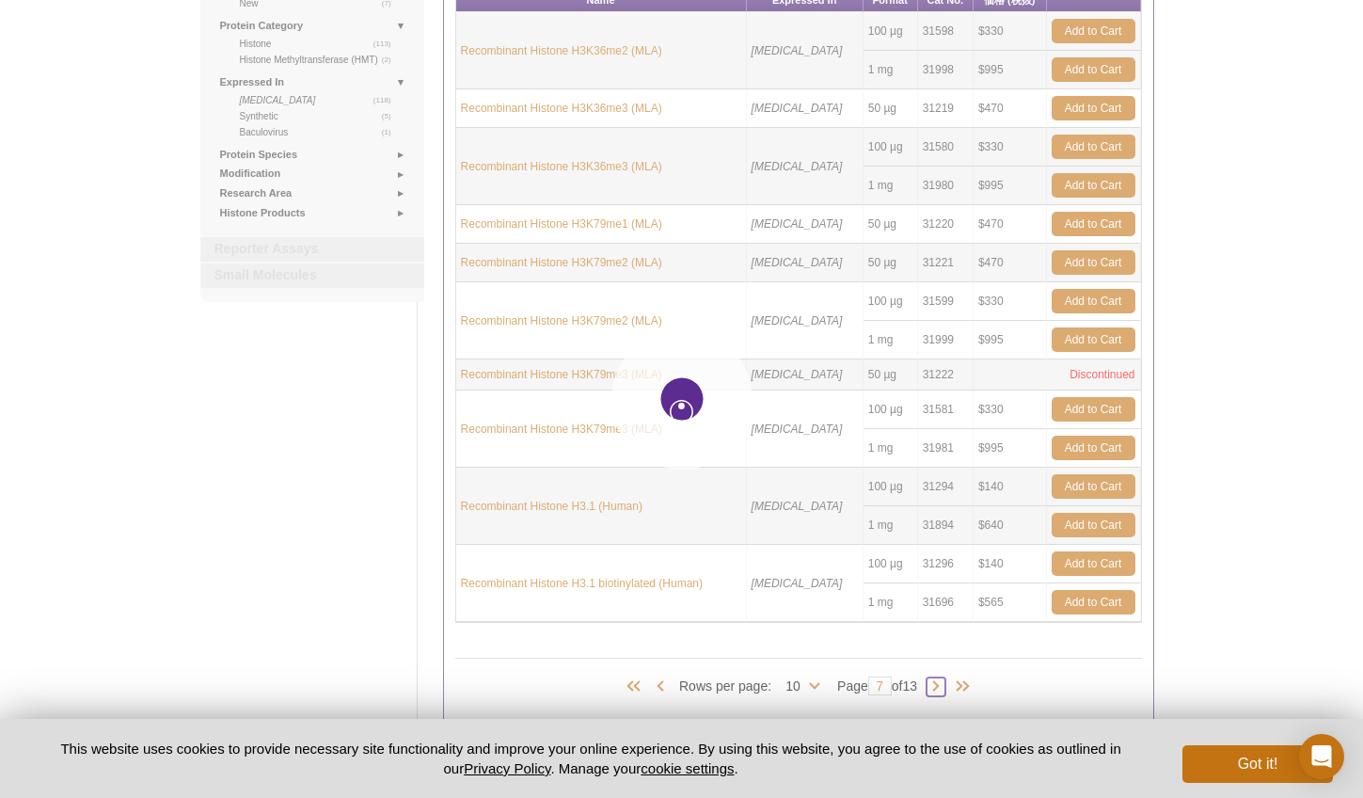
type input "8"
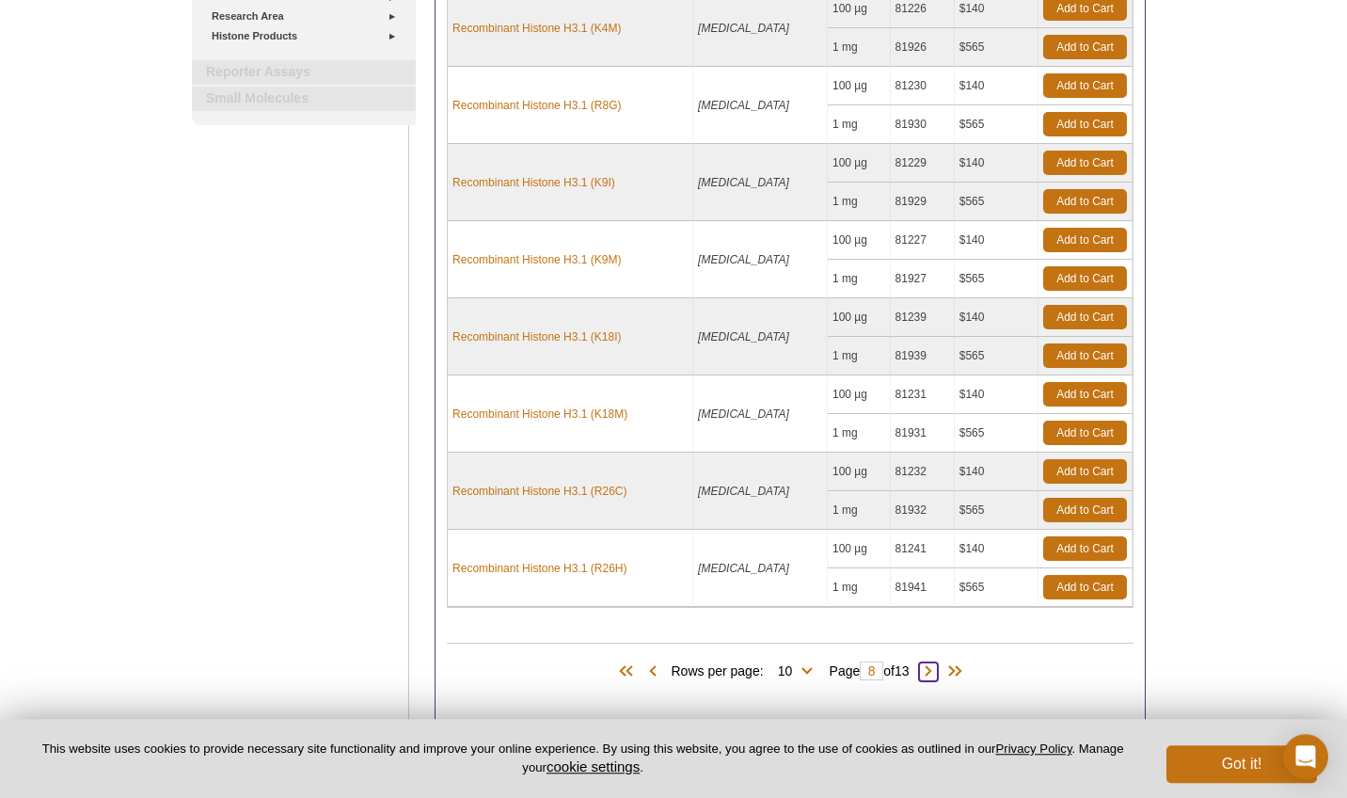
scroll to position [465, 0]
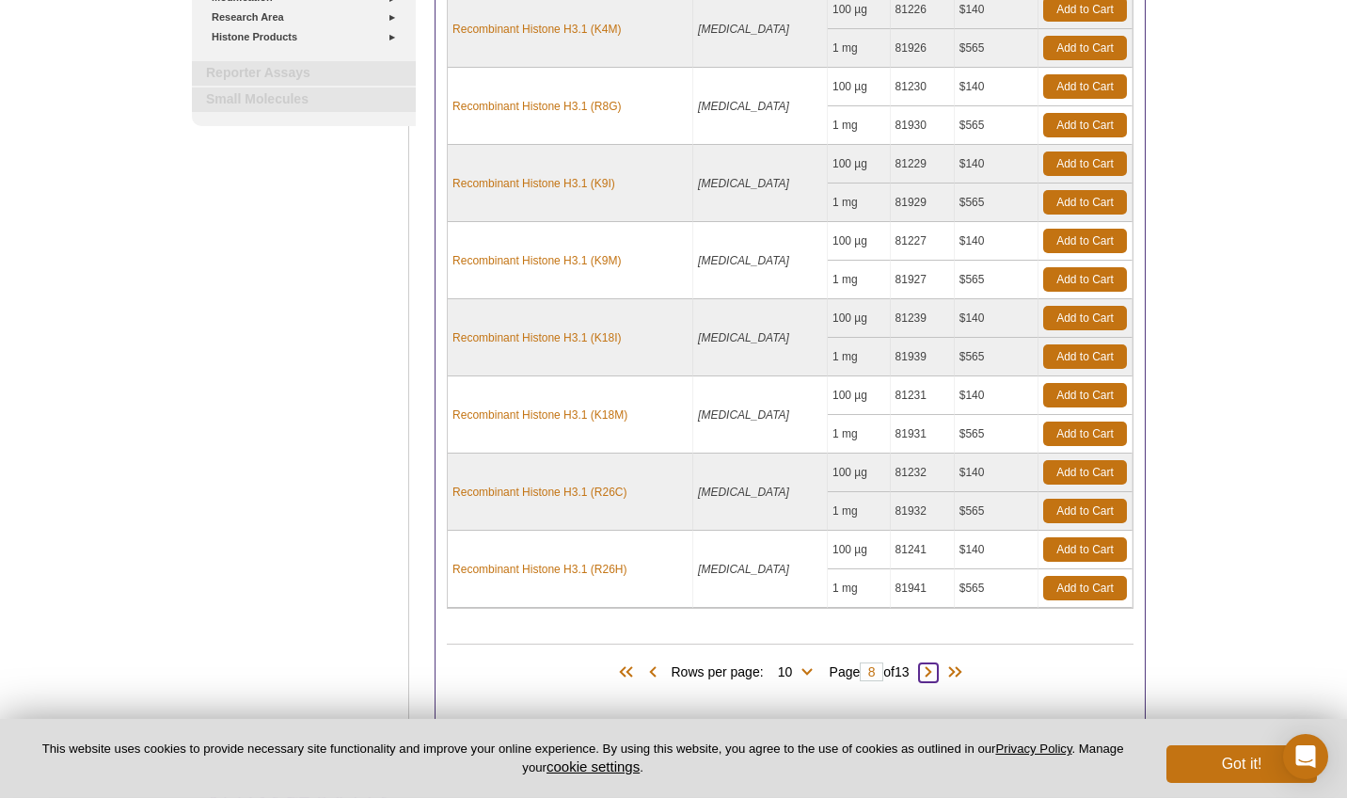
click at [938, 672] on span at bounding box center [928, 672] width 19 height 19
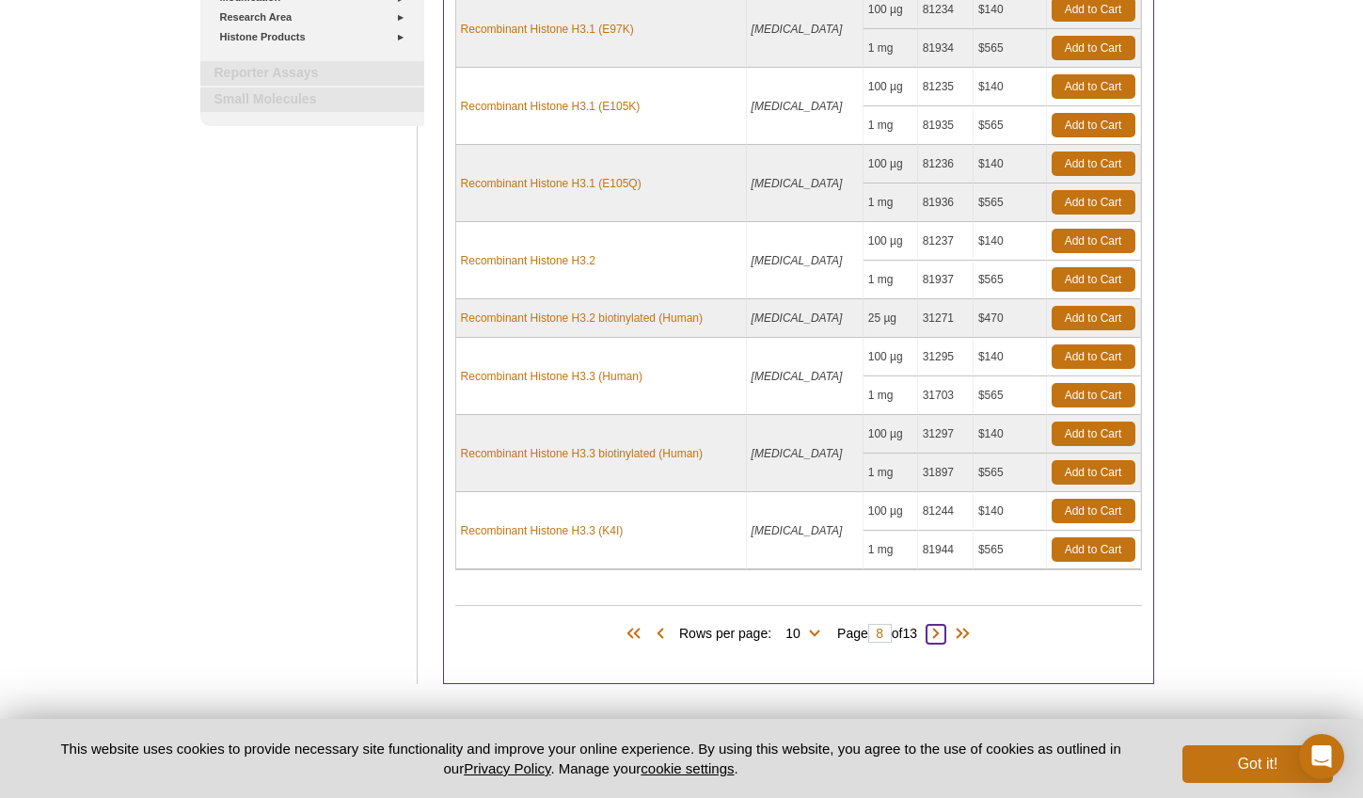
type input "9"
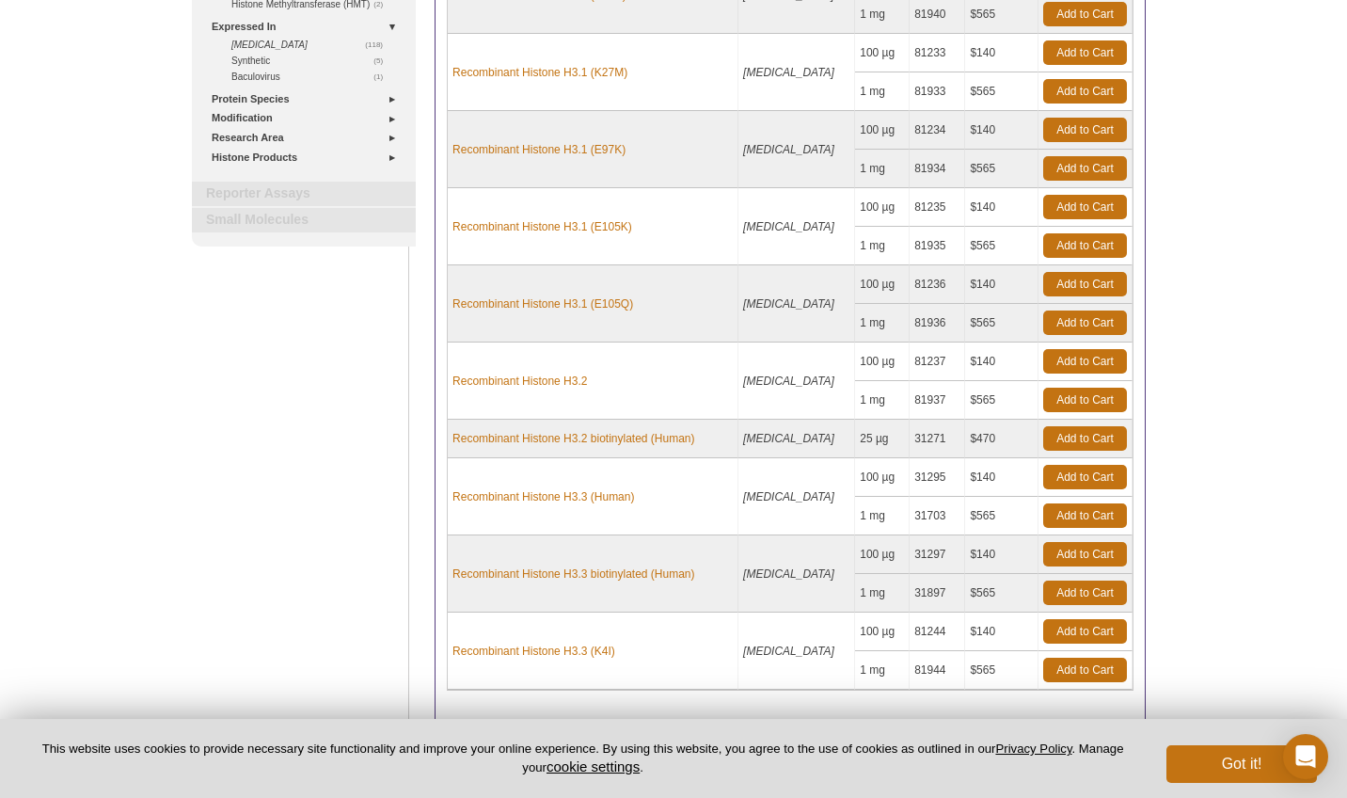
scroll to position [559, 0]
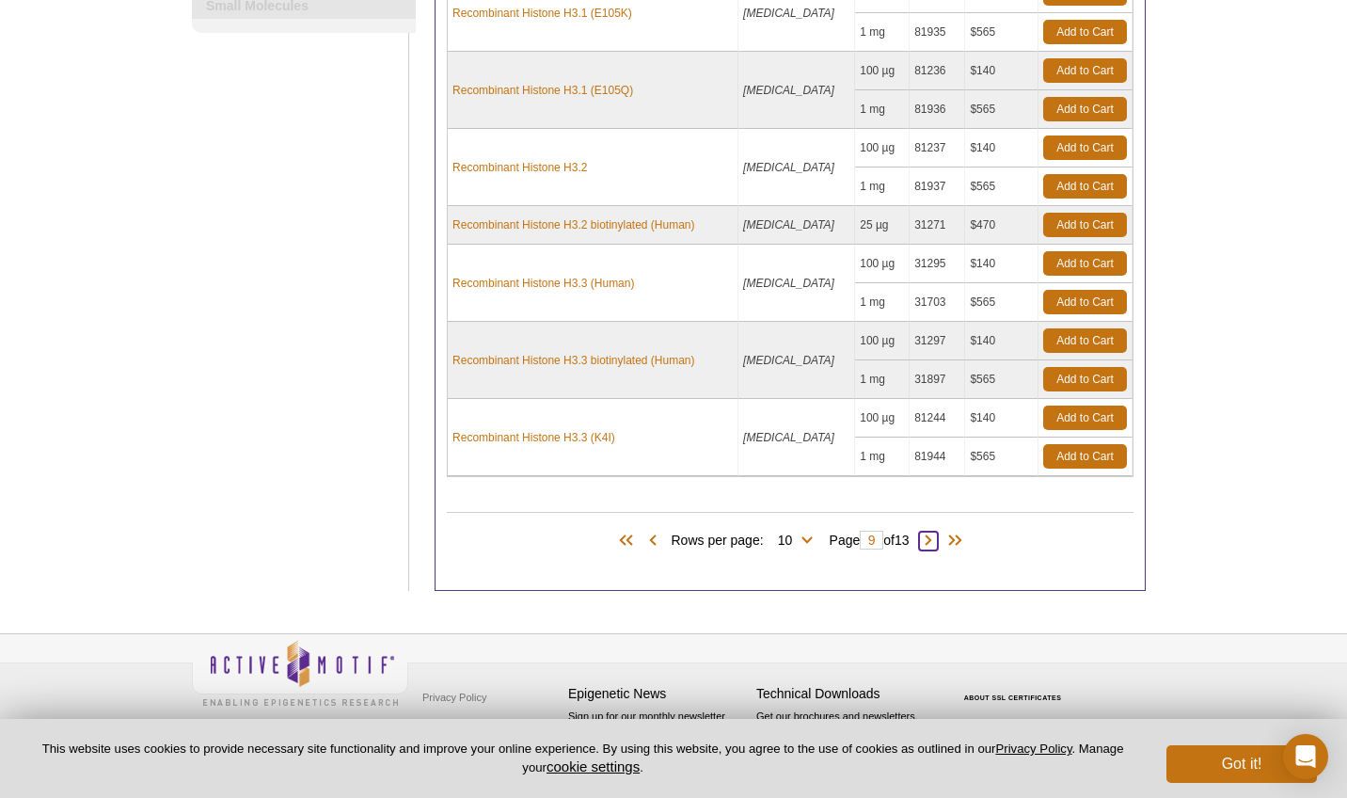
click at [938, 540] on span at bounding box center [928, 540] width 19 height 19
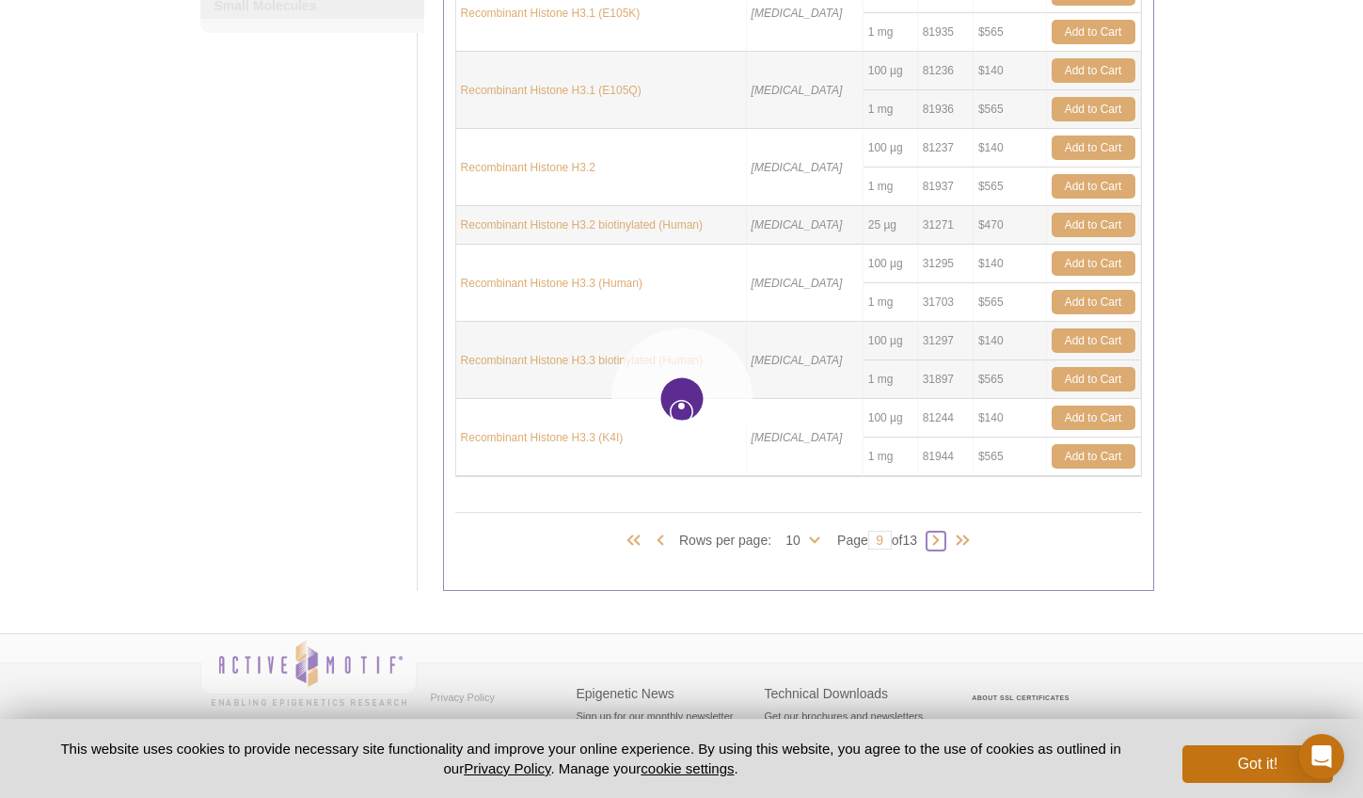
type input "10"
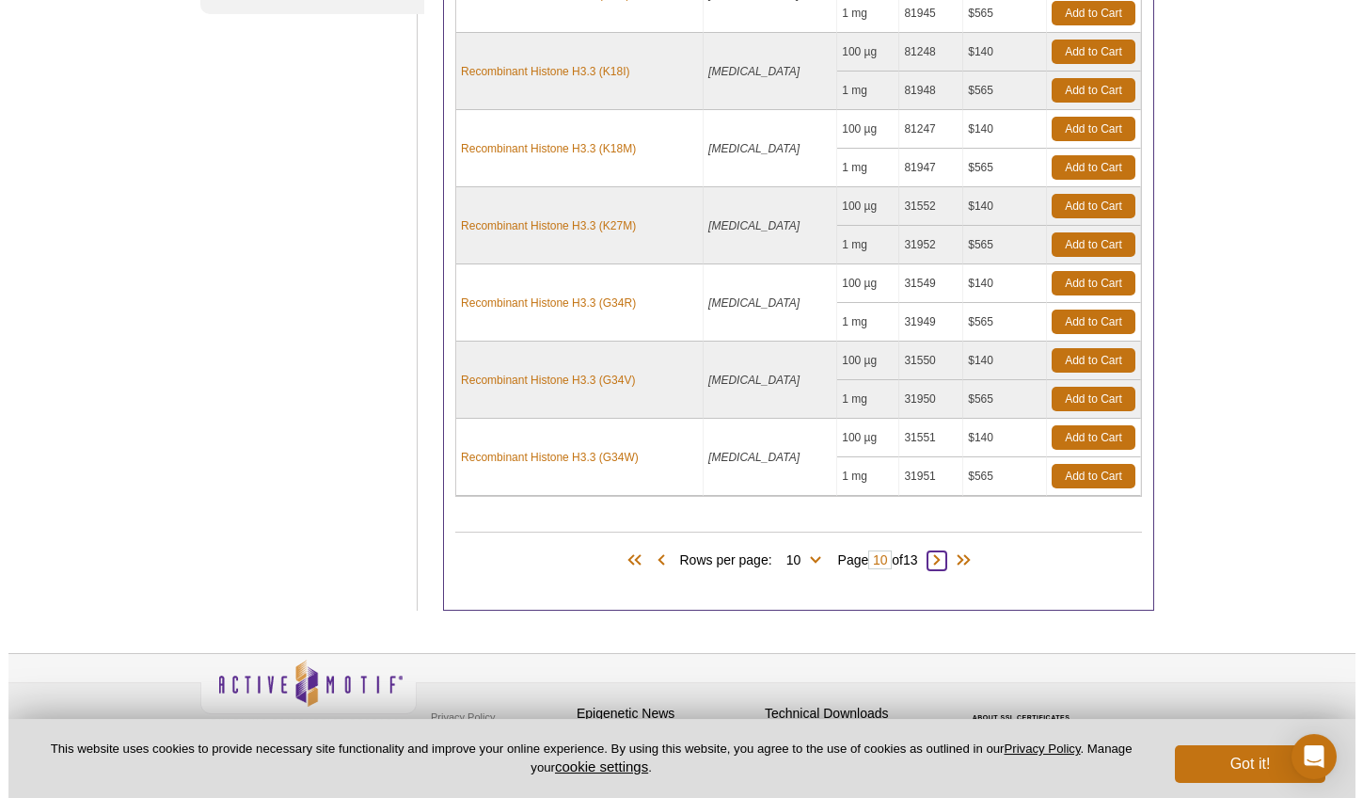
scroll to position [588, 0]
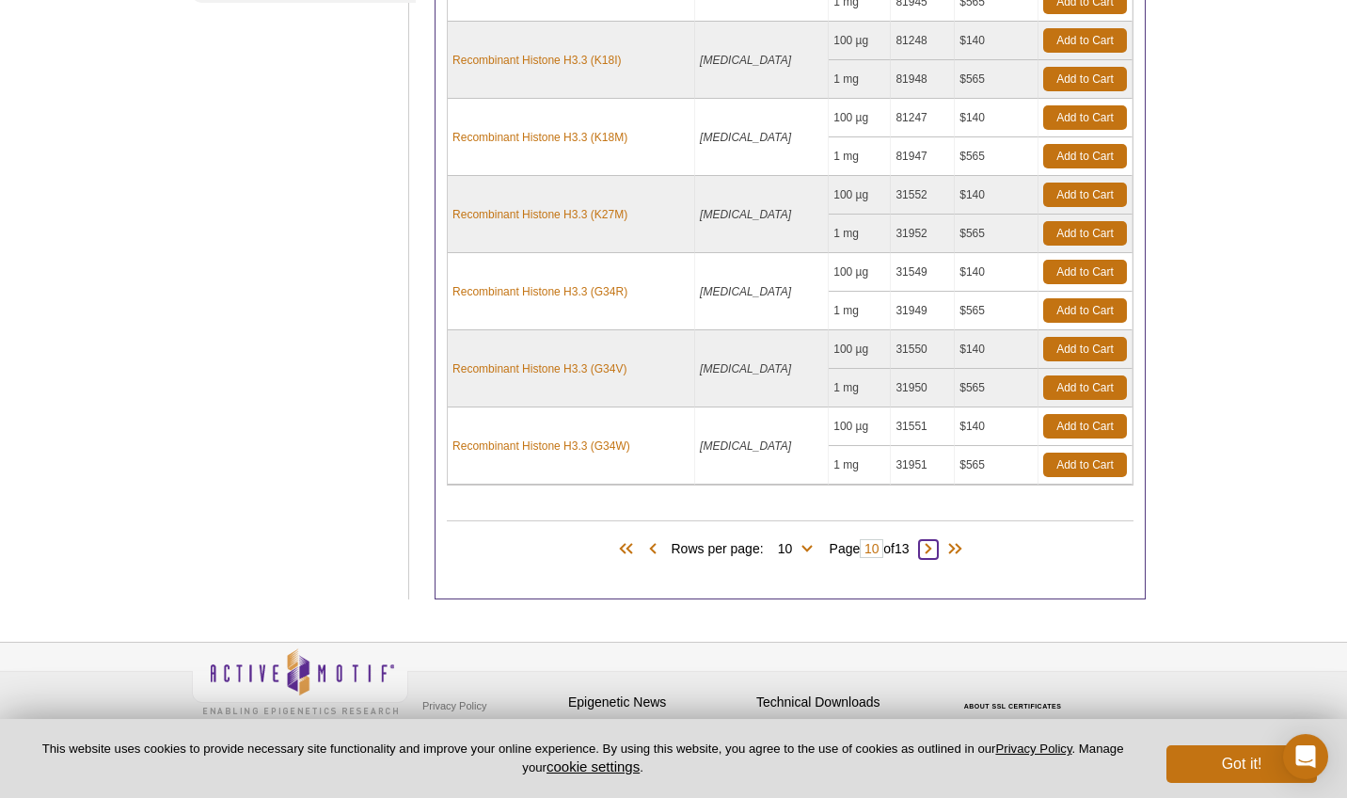
click at [937, 550] on span at bounding box center [928, 549] width 19 height 19
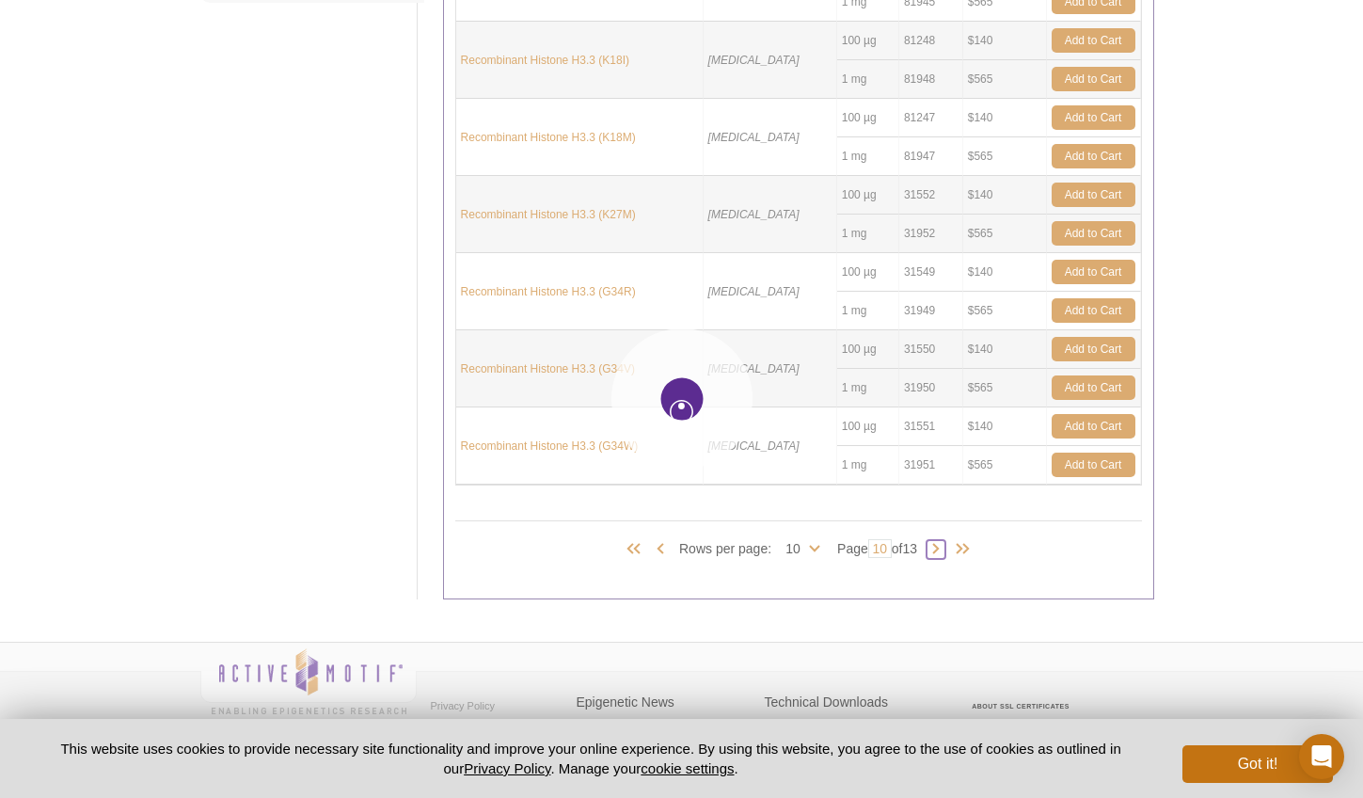
type input "11"
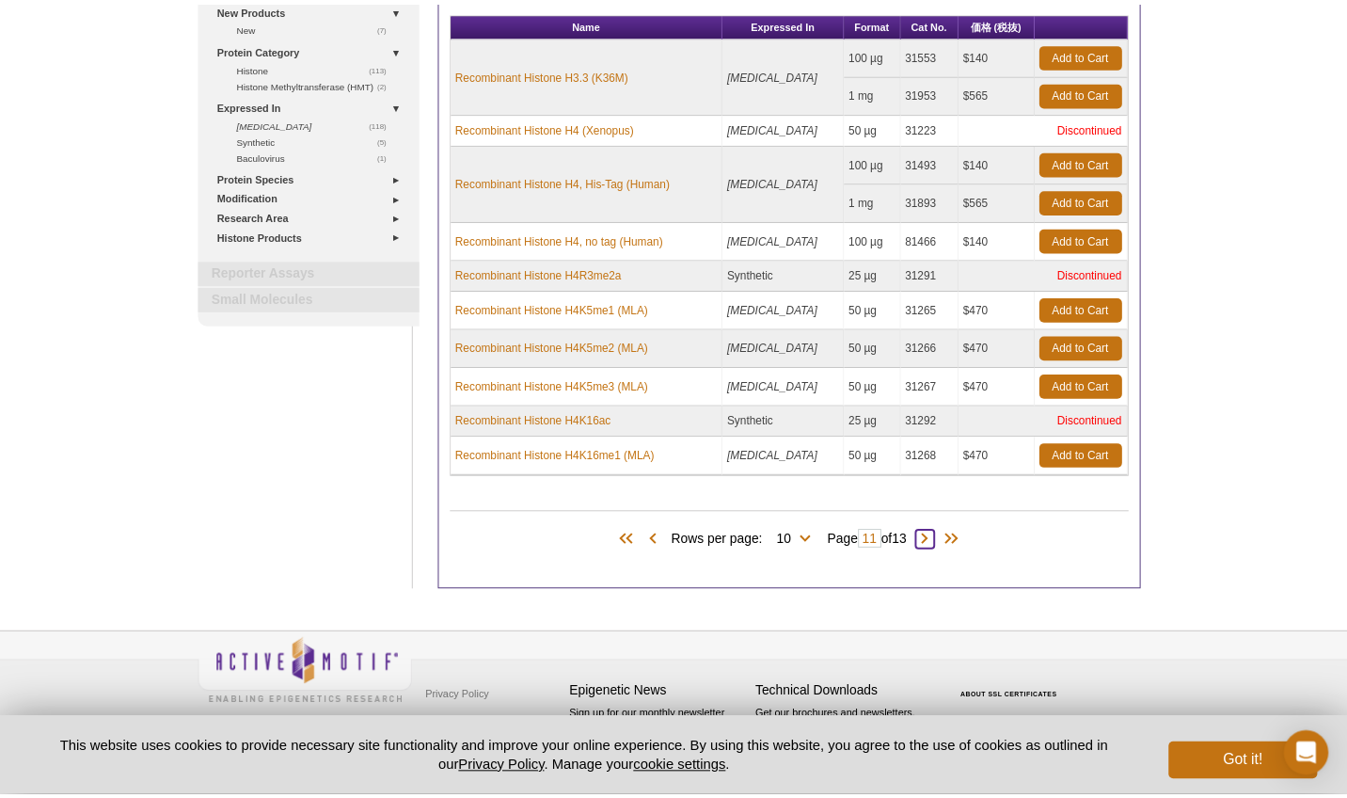
scroll to position [266, 0]
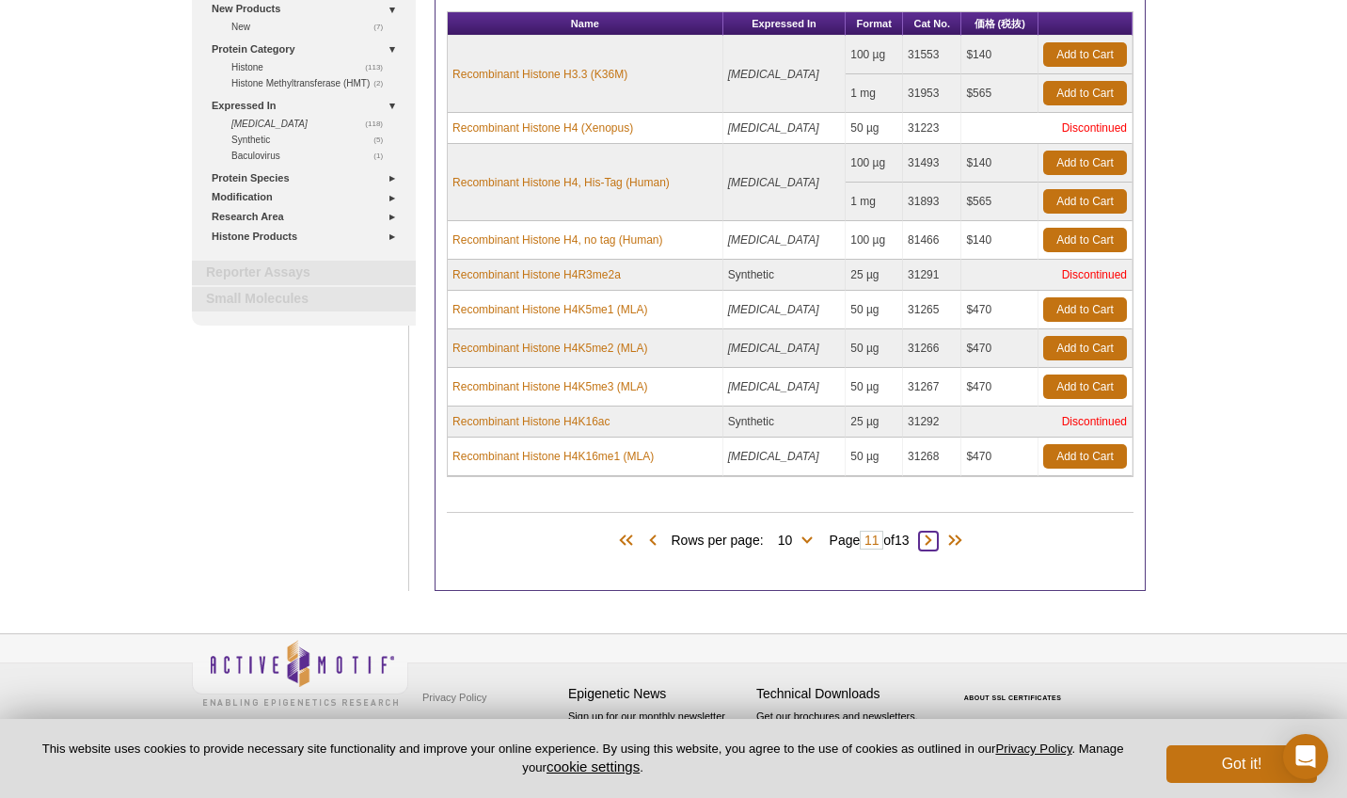
click at [936, 544] on span at bounding box center [928, 540] width 19 height 19
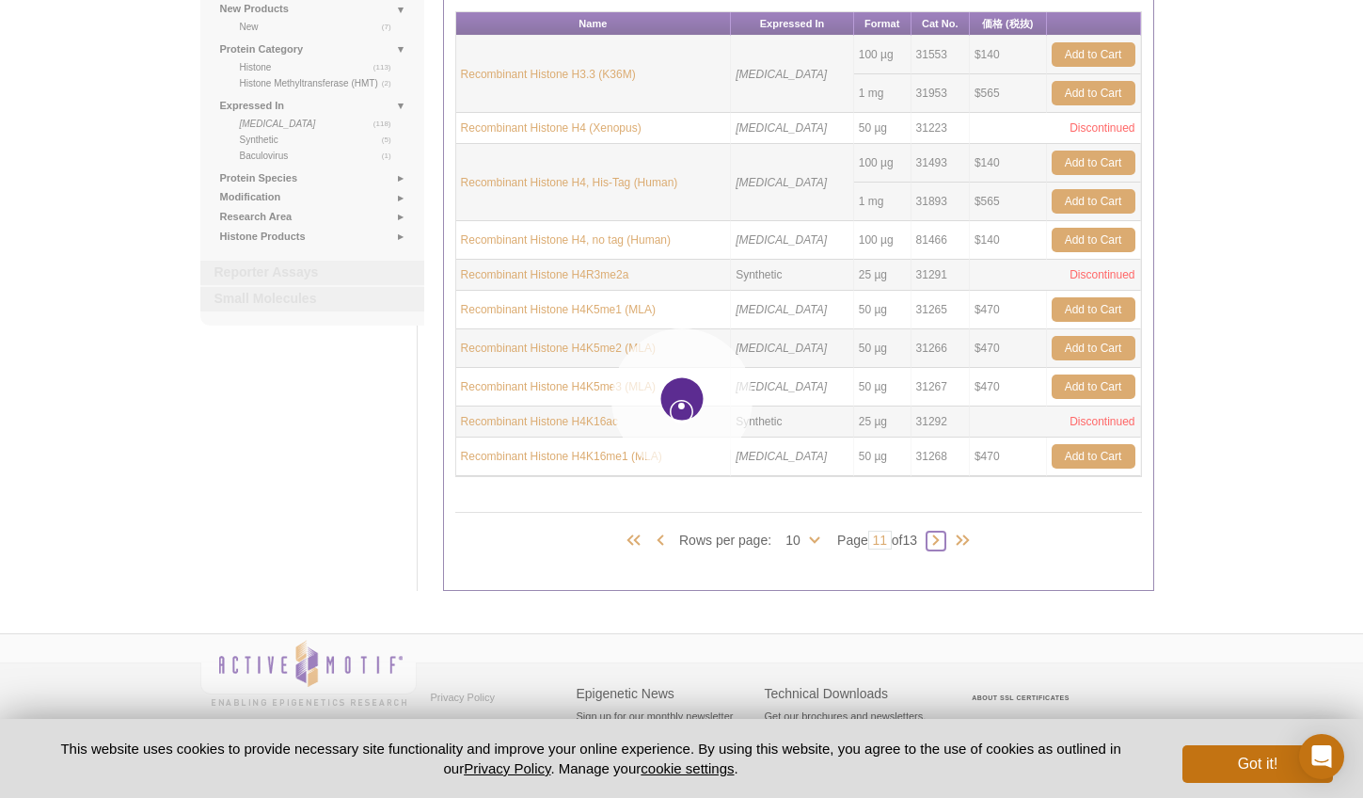
type input "12"
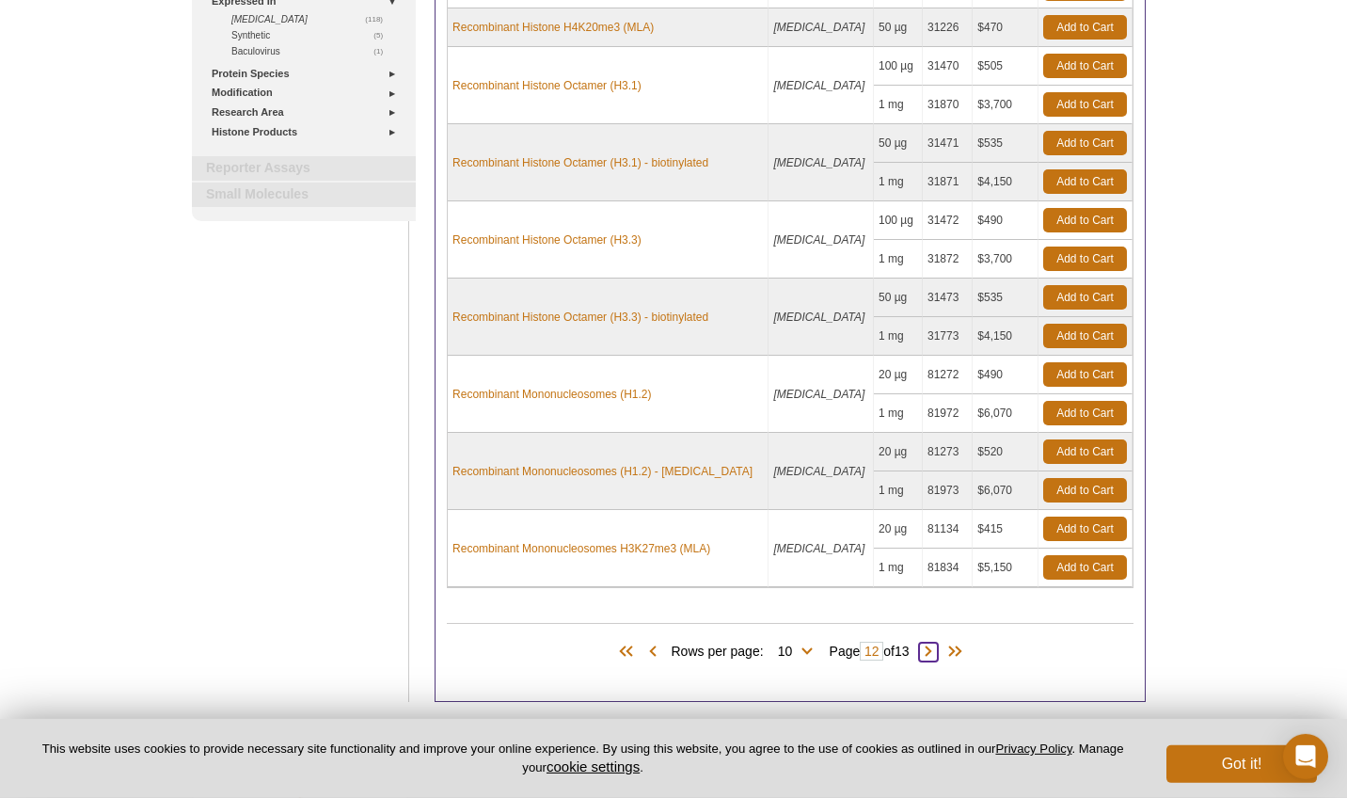
scroll to position [369, 0]
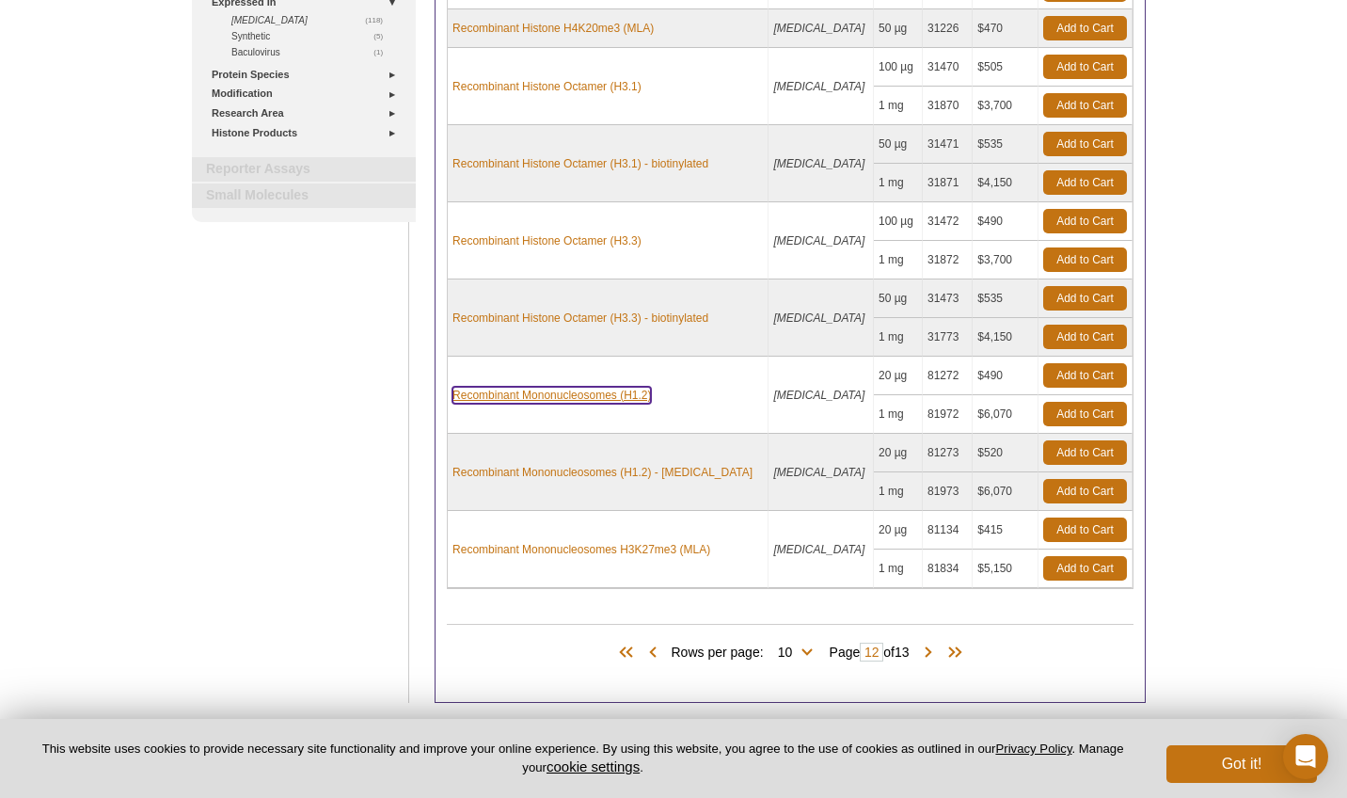
click at [600, 392] on link "Recombinant Mononucleosomes (H1.2)" at bounding box center [551, 395] width 198 height 17
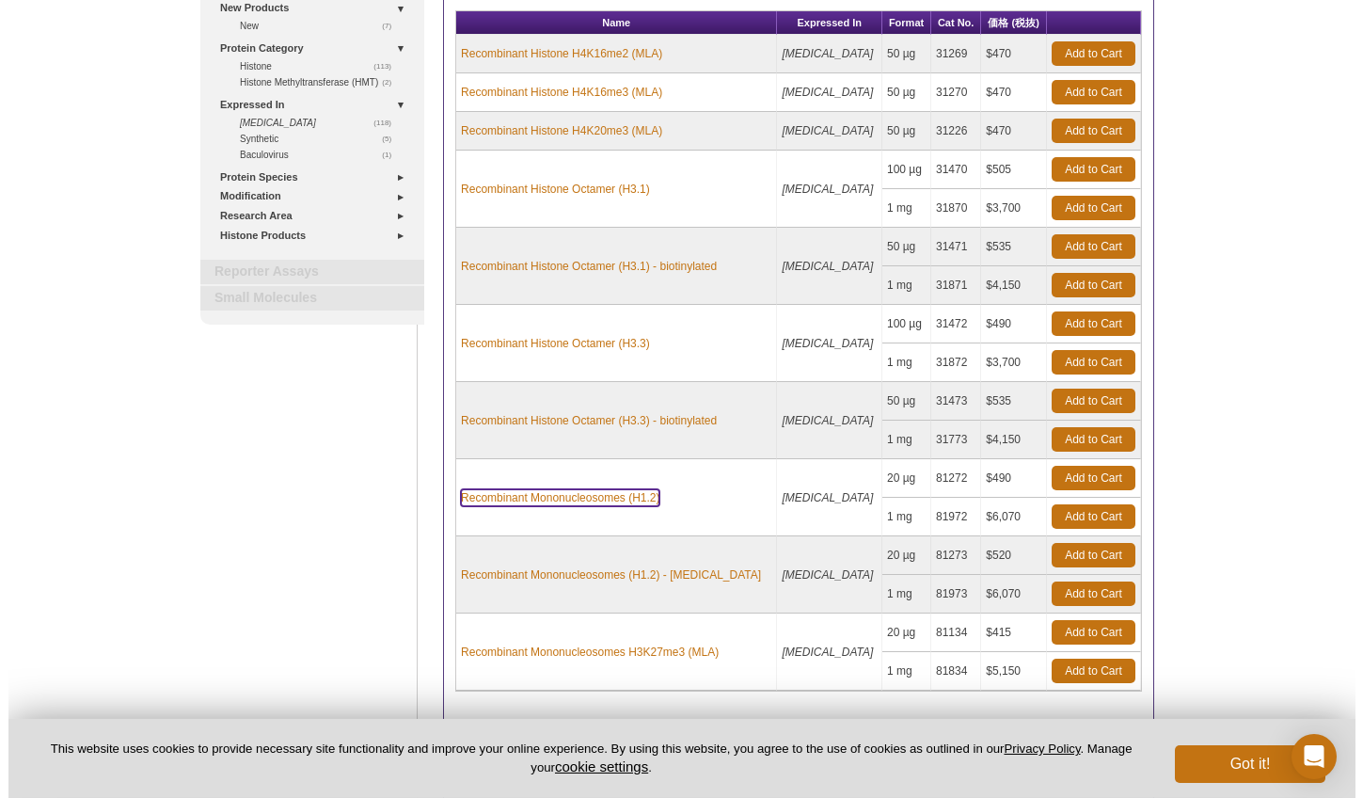
scroll to position [381, 0]
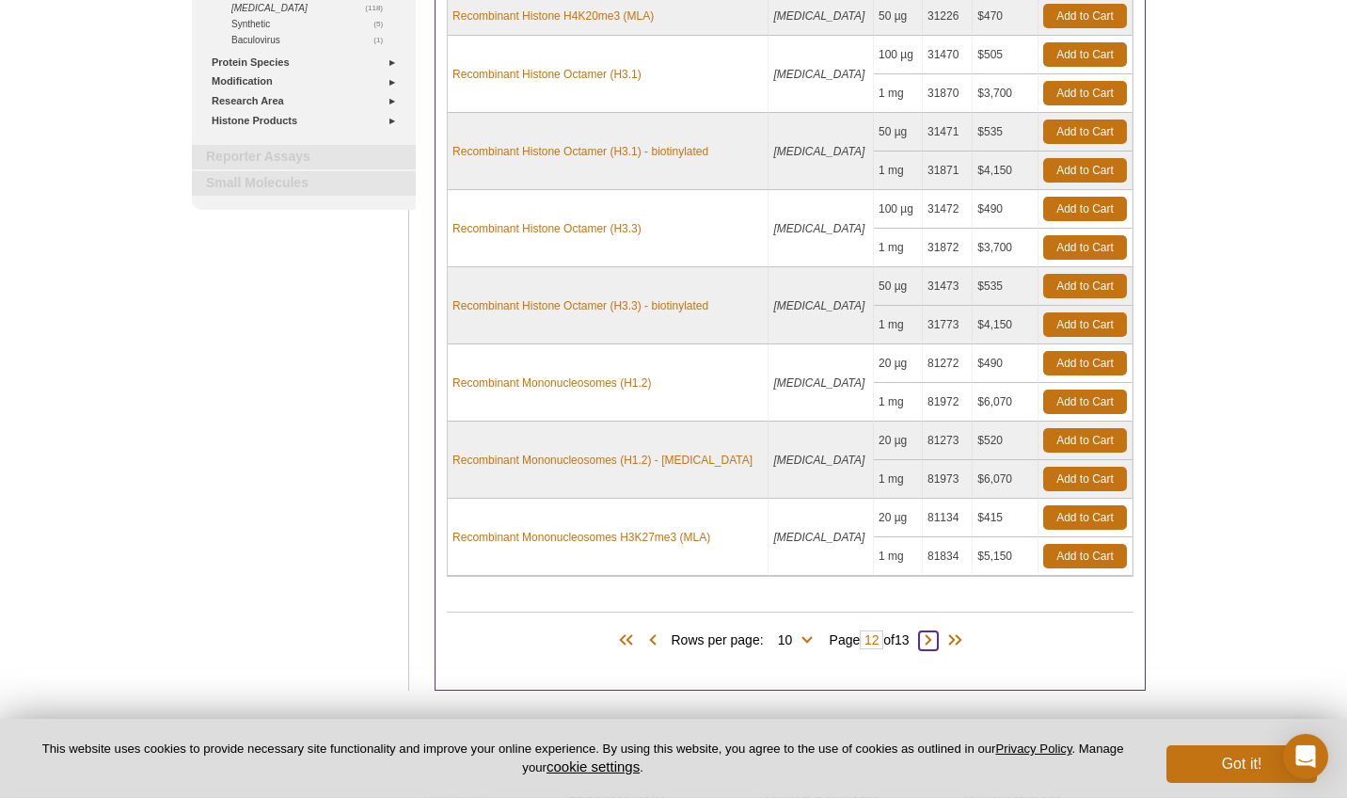
click at [937, 641] on span at bounding box center [928, 640] width 19 height 19
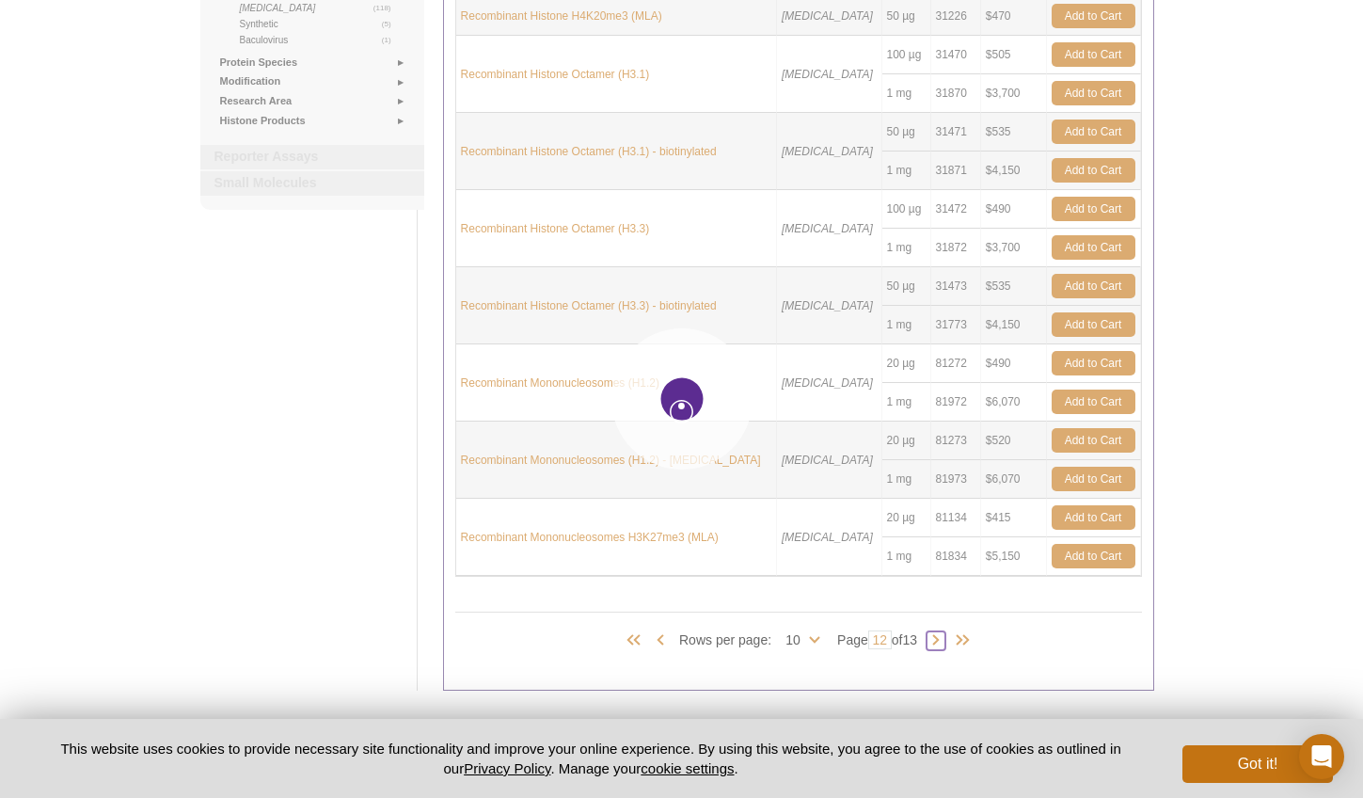
type input "13"
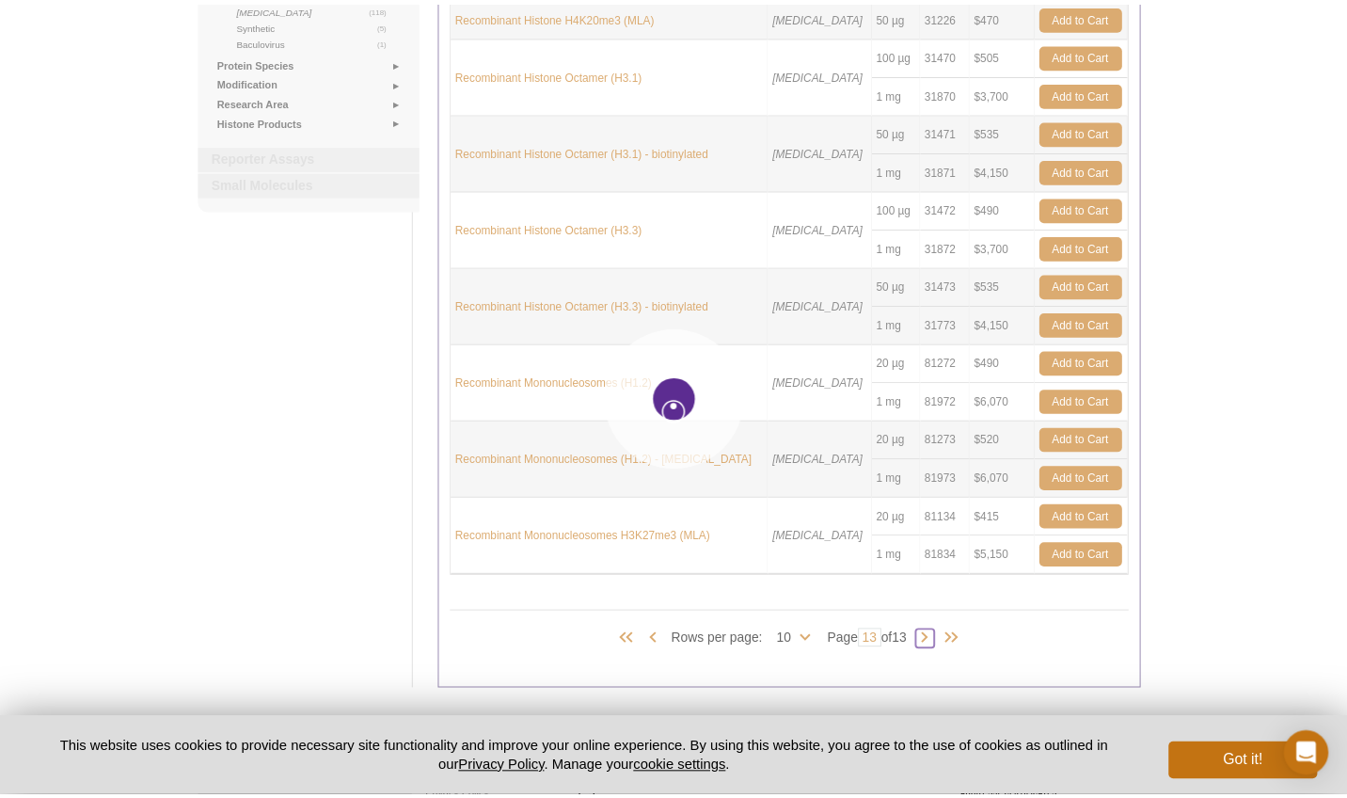
scroll to position [88, 0]
